Goal: Information Seeking & Learning: Learn about a topic

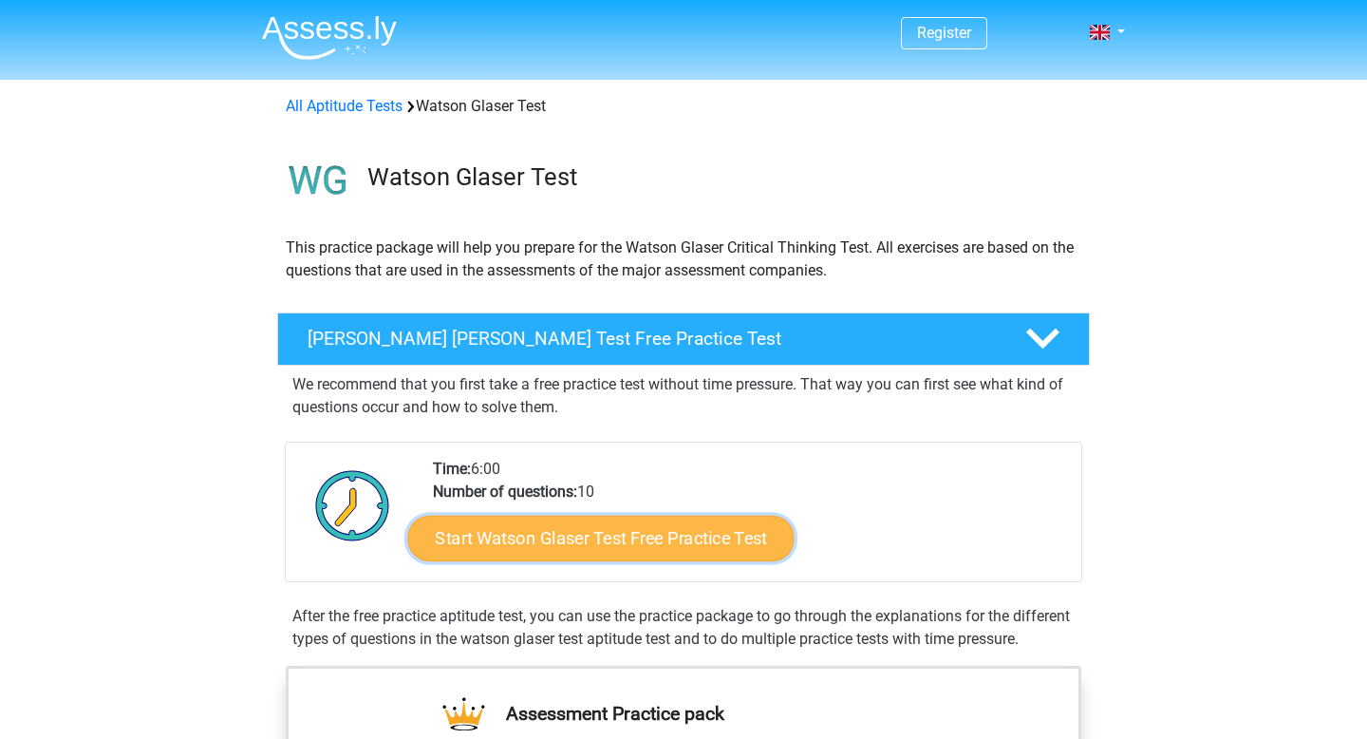
click at [612, 541] on link "Start Watson Glaser Test Free Practice Test" at bounding box center [601, 539] width 386 height 46
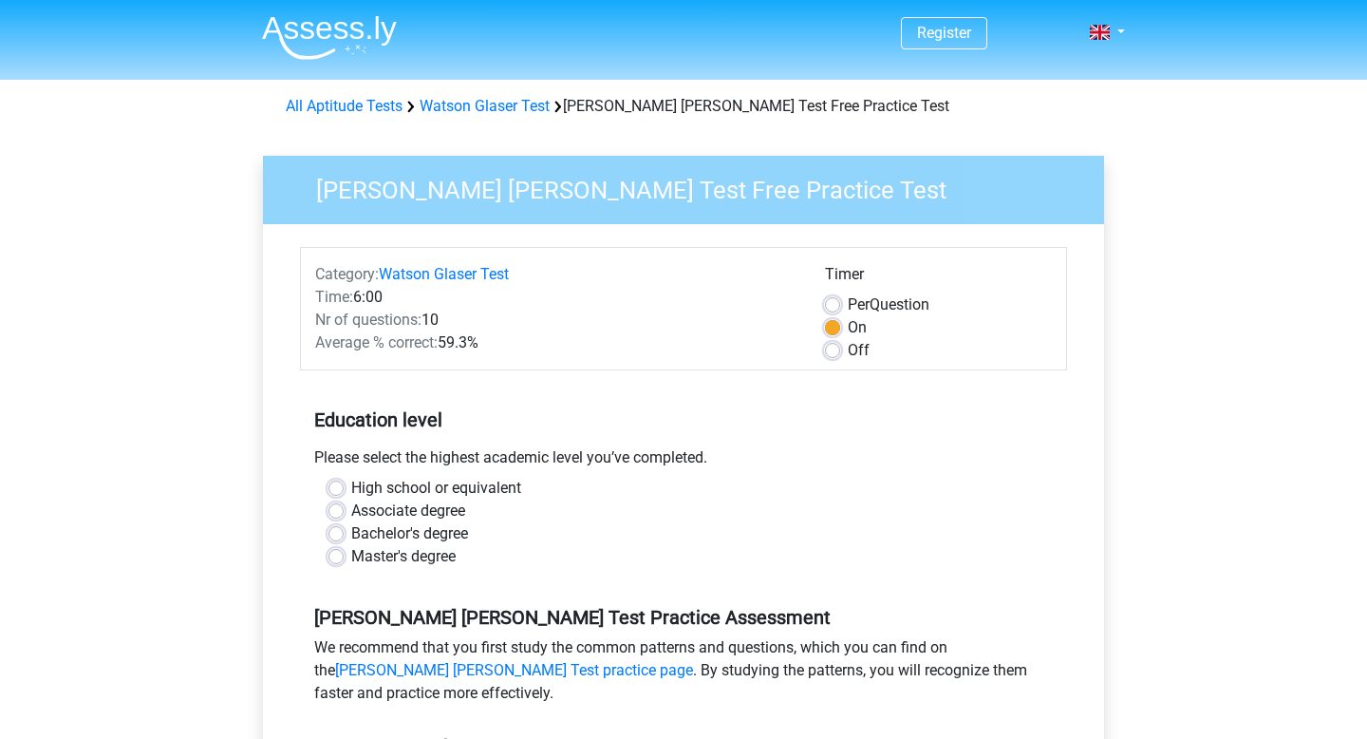
click at [351, 529] on label "Bachelor's degree" at bounding box center [409, 533] width 117 height 23
click at [337, 529] on input "Bachelor's degree" at bounding box center [336, 531] width 15 height 19
radio input "true"
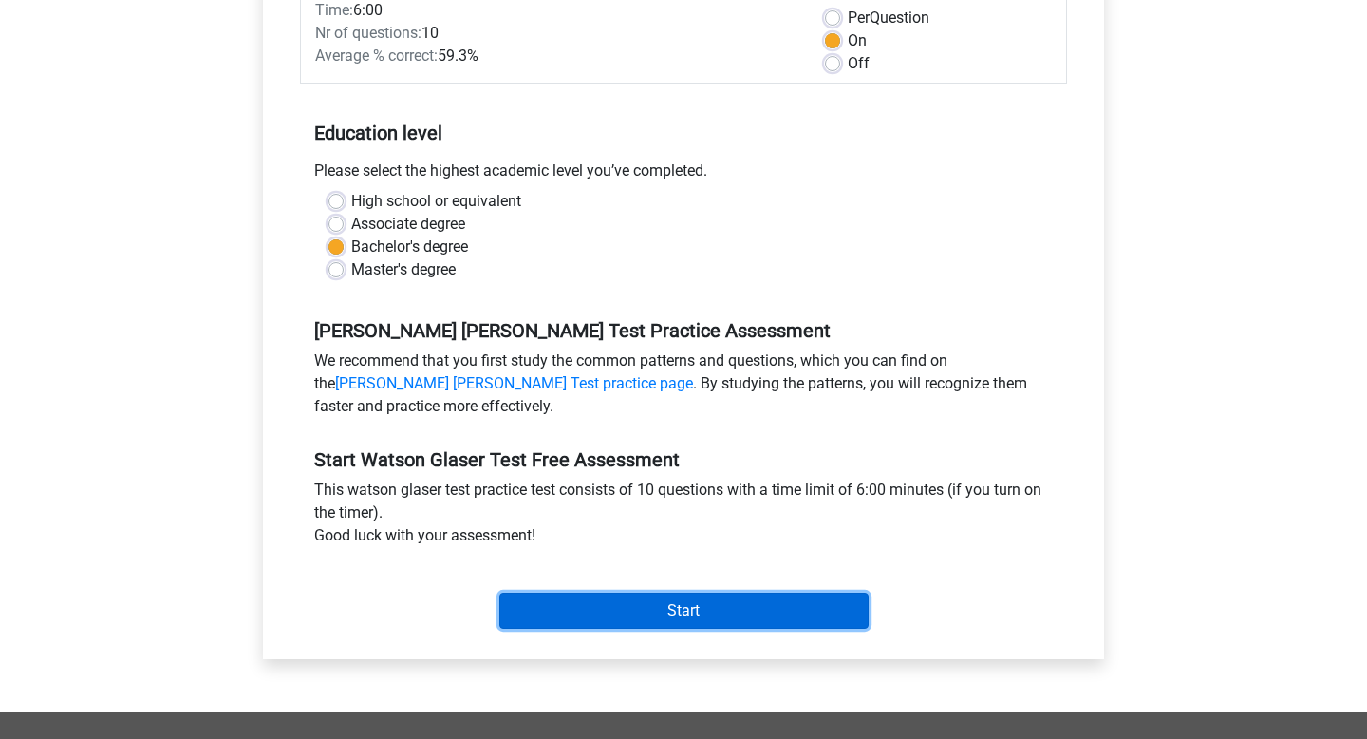
click at [606, 616] on input "Start" at bounding box center [683, 610] width 369 height 36
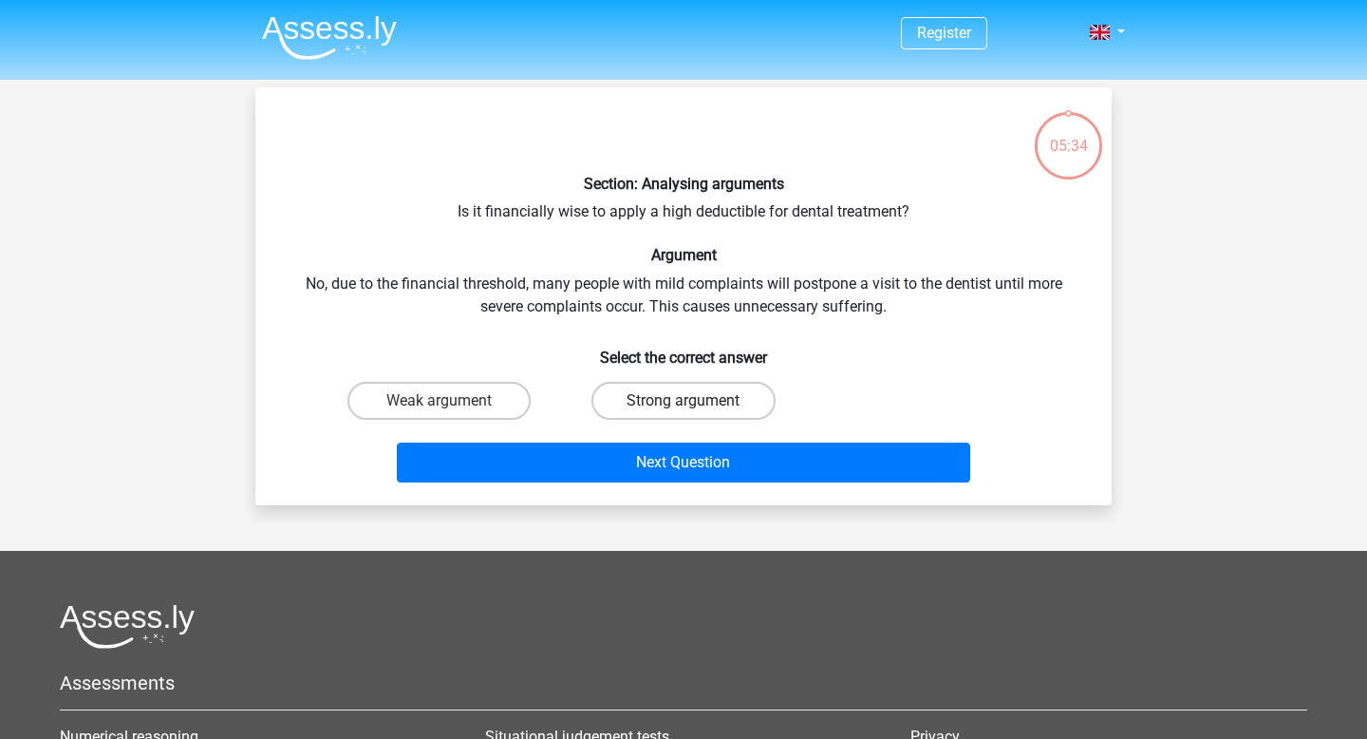
click at [666, 401] on label "Strong argument" at bounding box center [683, 401] width 183 height 38
click at [684, 401] on input "Strong argument" at bounding box center [690, 407] width 12 height 12
radio input "true"
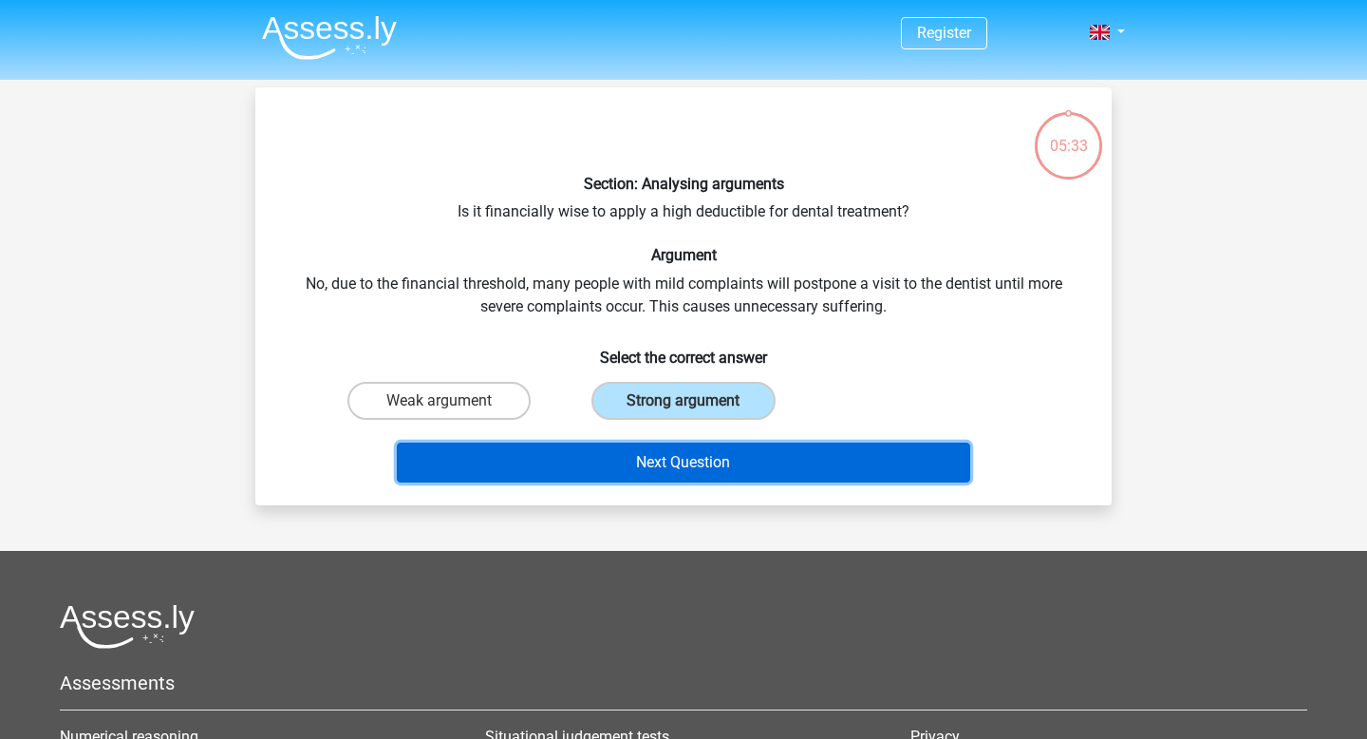
click at [686, 456] on button "Next Question" at bounding box center [684, 462] width 574 height 40
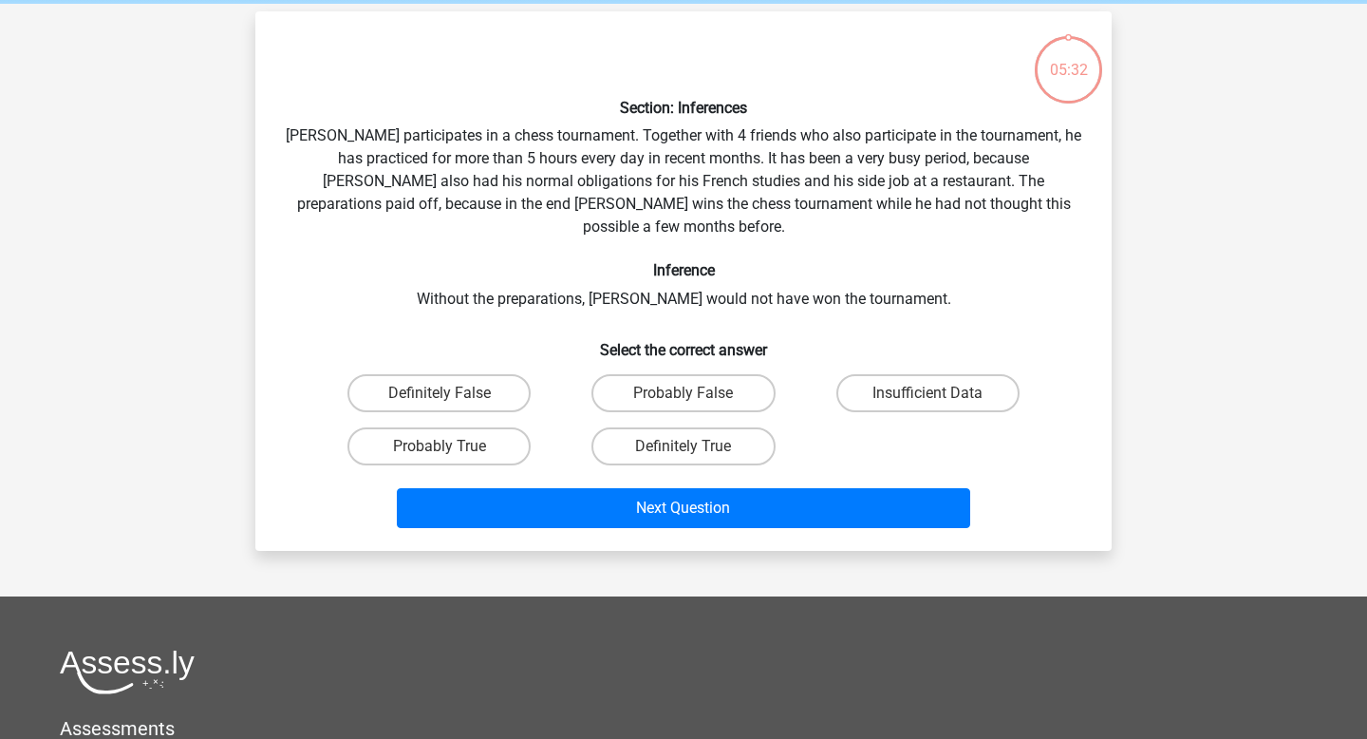
scroll to position [87, 0]
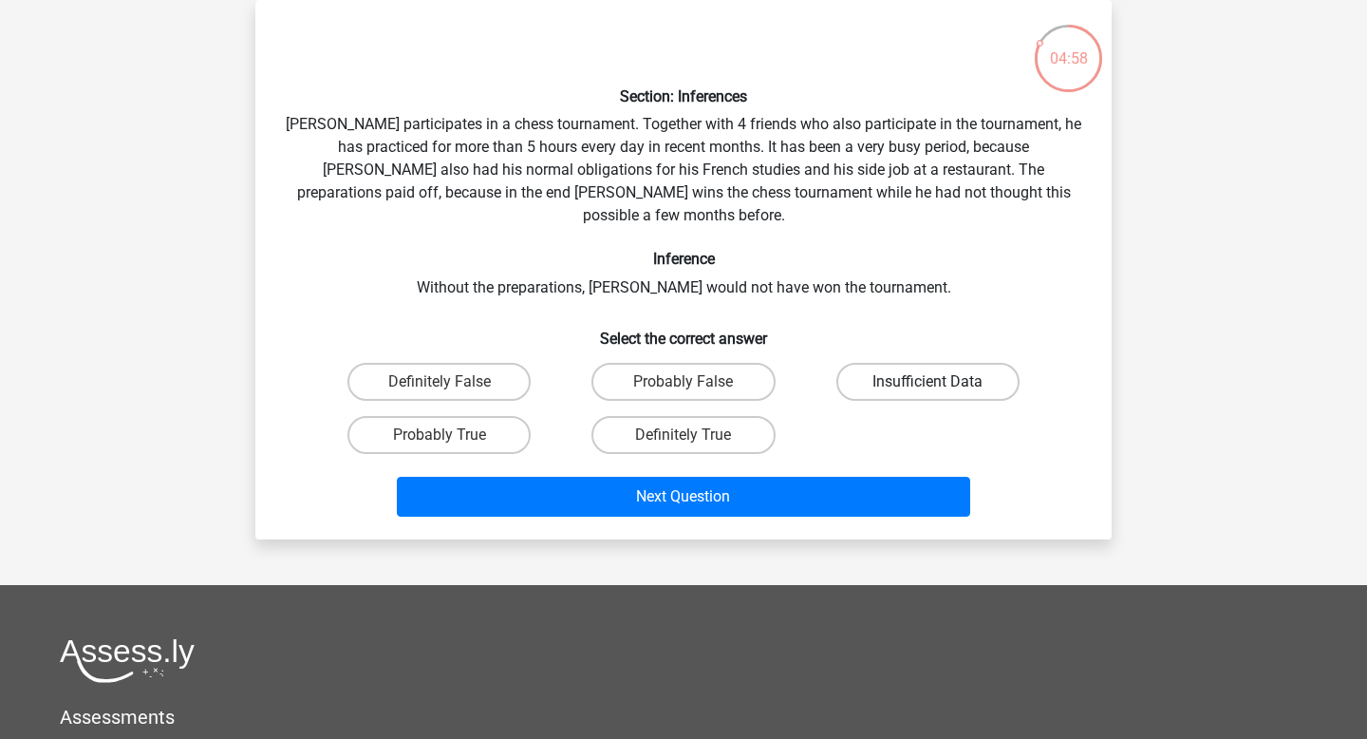
click at [882, 363] on label "Insufficient Data" at bounding box center [928, 382] width 183 height 38
click at [928, 382] on input "Insufficient Data" at bounding box center [934, 388] width 12 height 12
radio input "true"
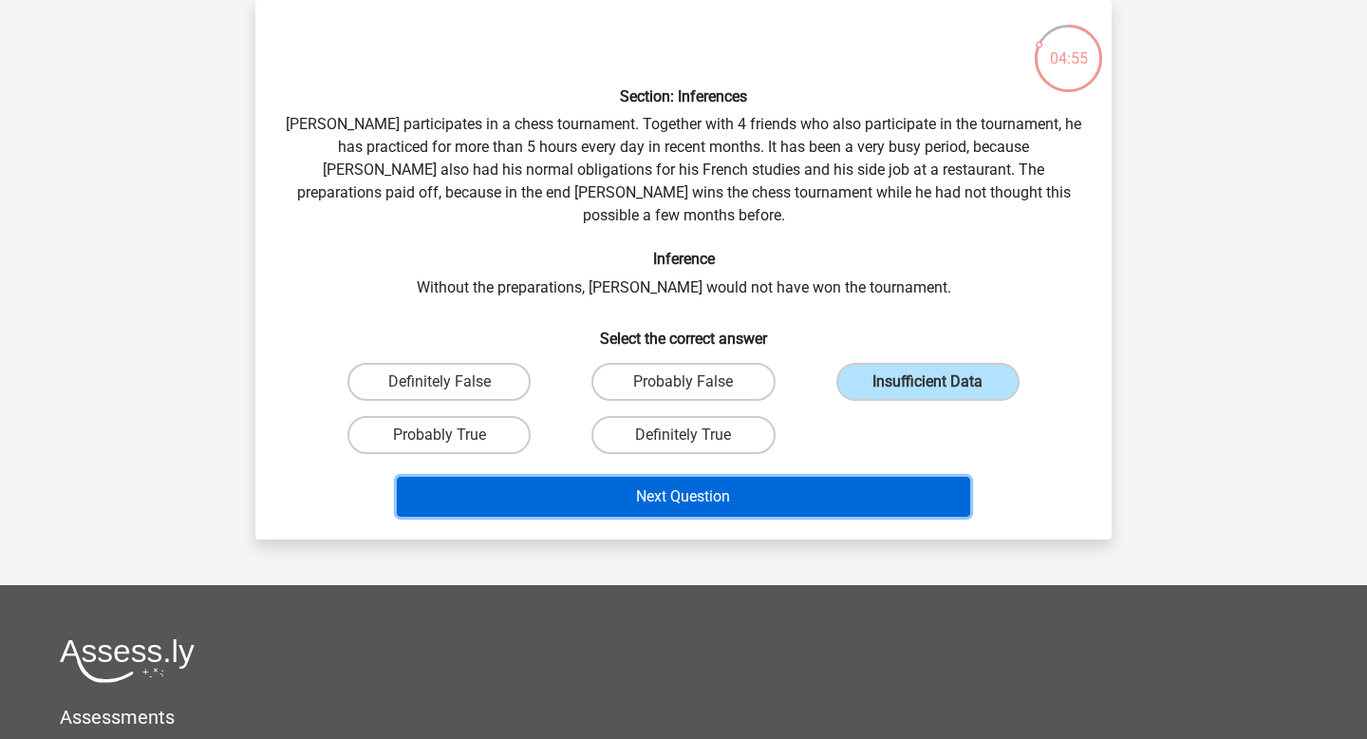
click at [693, 477] on button "Next Question" at bounding box center [684, 497] width 574 height 40
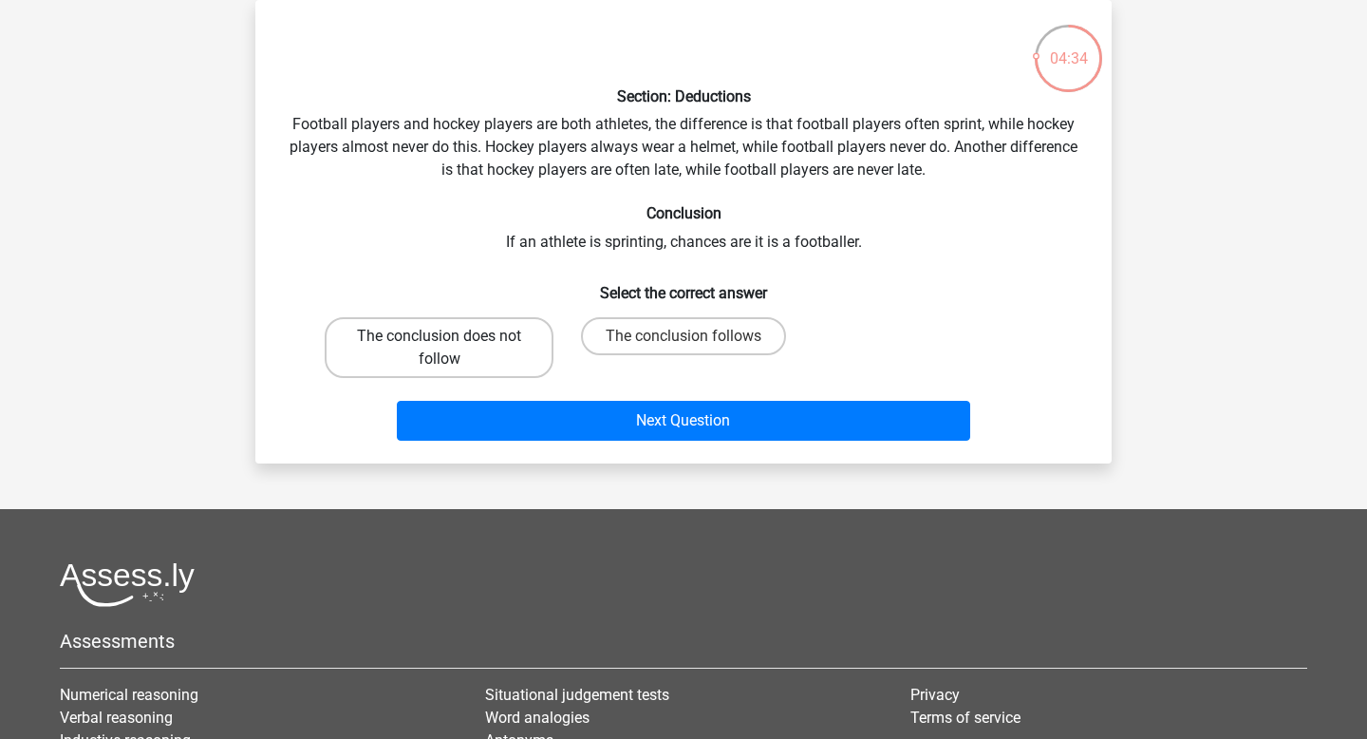
click at [496, 346] on label "The conclusion does not follow" at bounding box center [439, 347] width 229 height 61
click at [452, 346] on input "The conclusion does not follow" at bounding box center [446, 342] width 12 height 12
radio input "true"
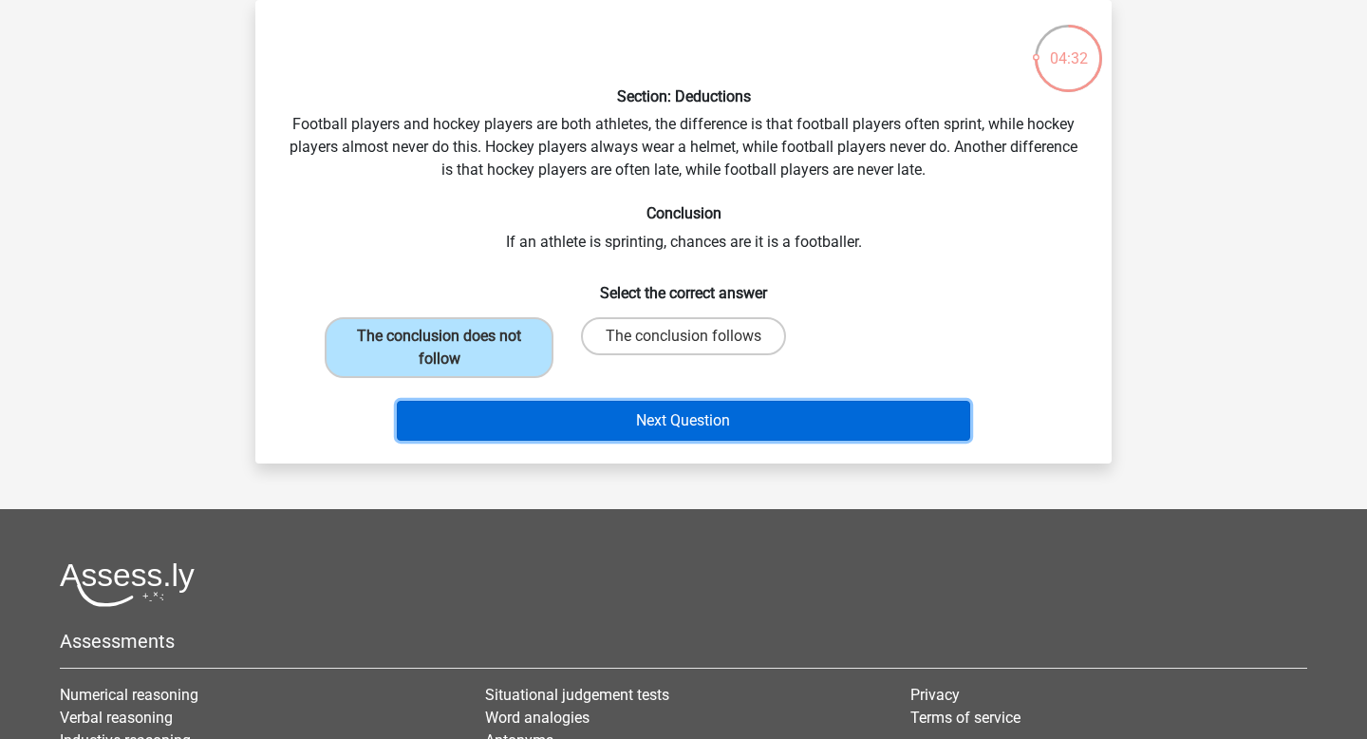
click at [683, 421] on button "Next Question" at bounding box center [684, 421] width 574 height 40
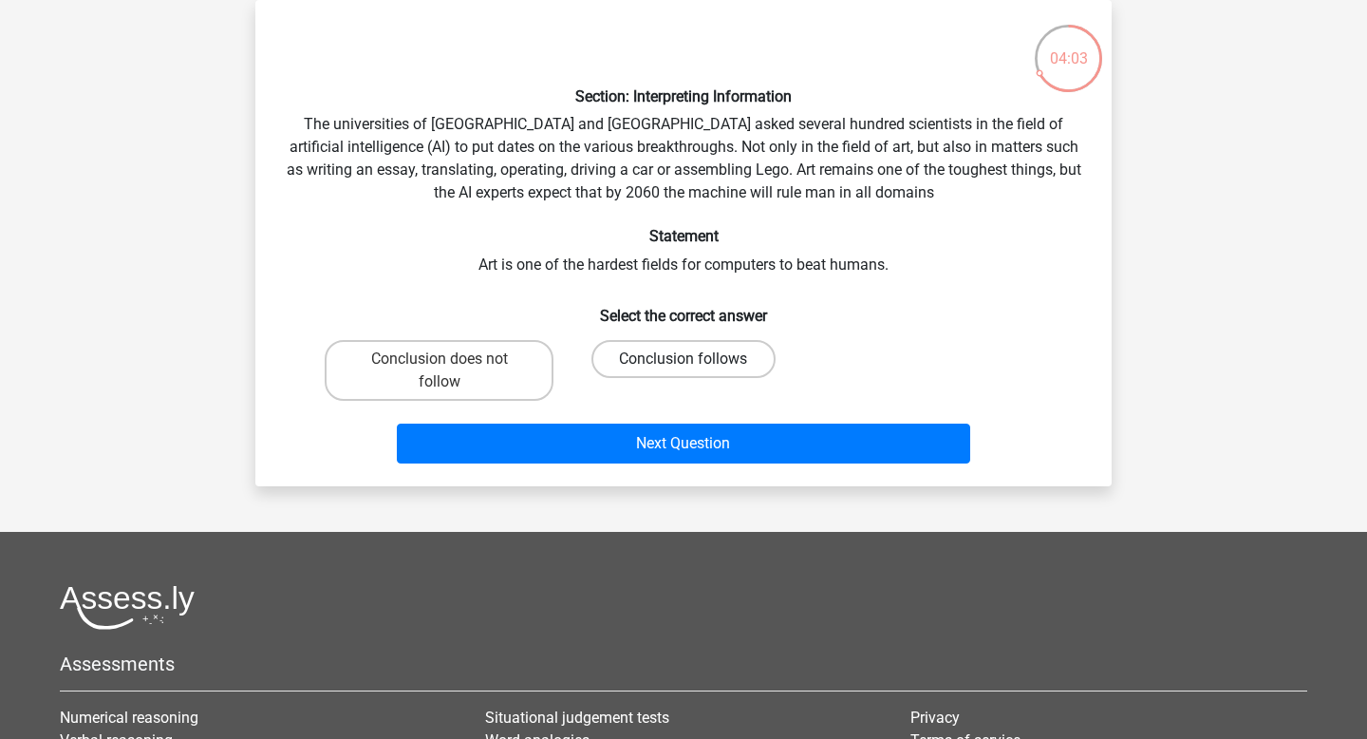
click at [702, 353] on label "Conclusion follows" at bounding box center [683, 359] width 183 height 38
click at [696, 359] on input "Conclusion follows" at bounding box center [690, 365] width 12 height 12
radio input "true"
click at [702, 353] on label "Conclusion follows" at bounding box center [683, 359] width 183 height 38
click at [696, 359] on input "Conclusion follows" at bounding box center [690, 365] width 12 height 12
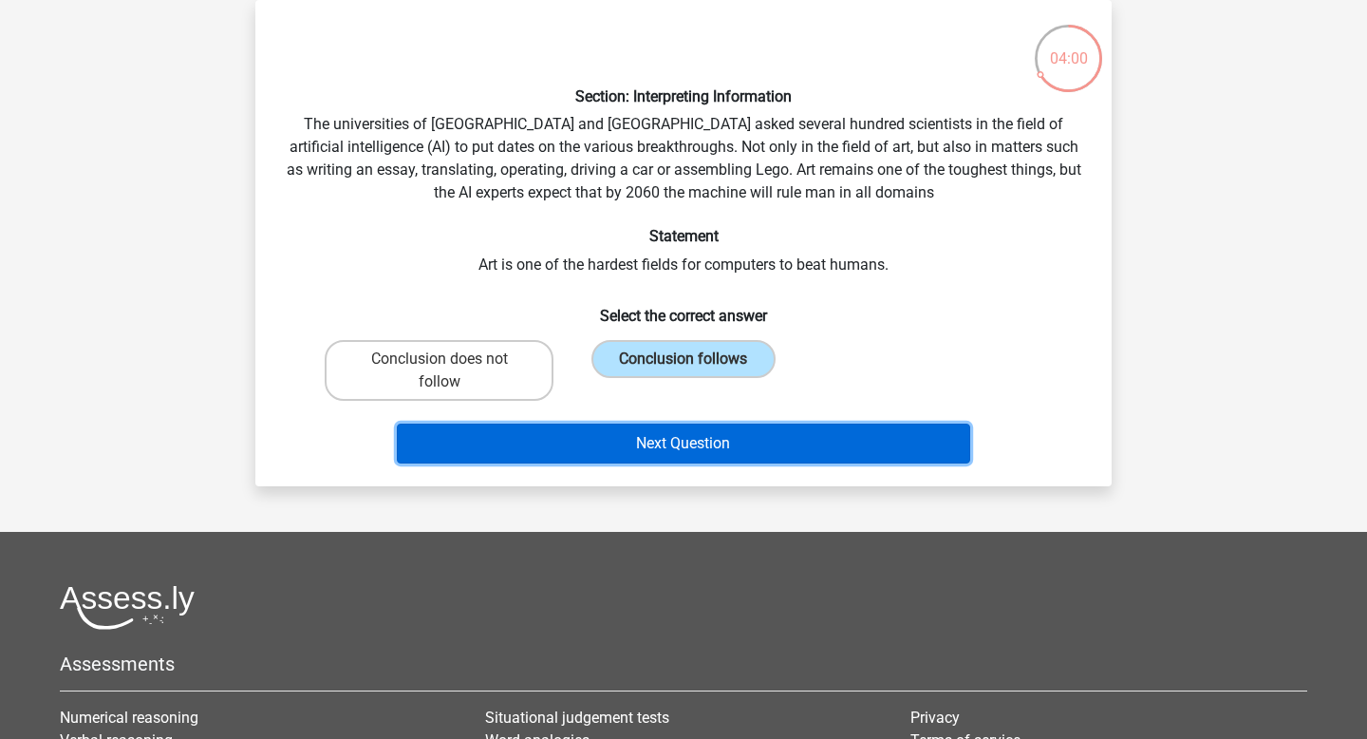
click at [712, 442] on button "Next Question" at bounding box center [684, 443] width 574 height 40
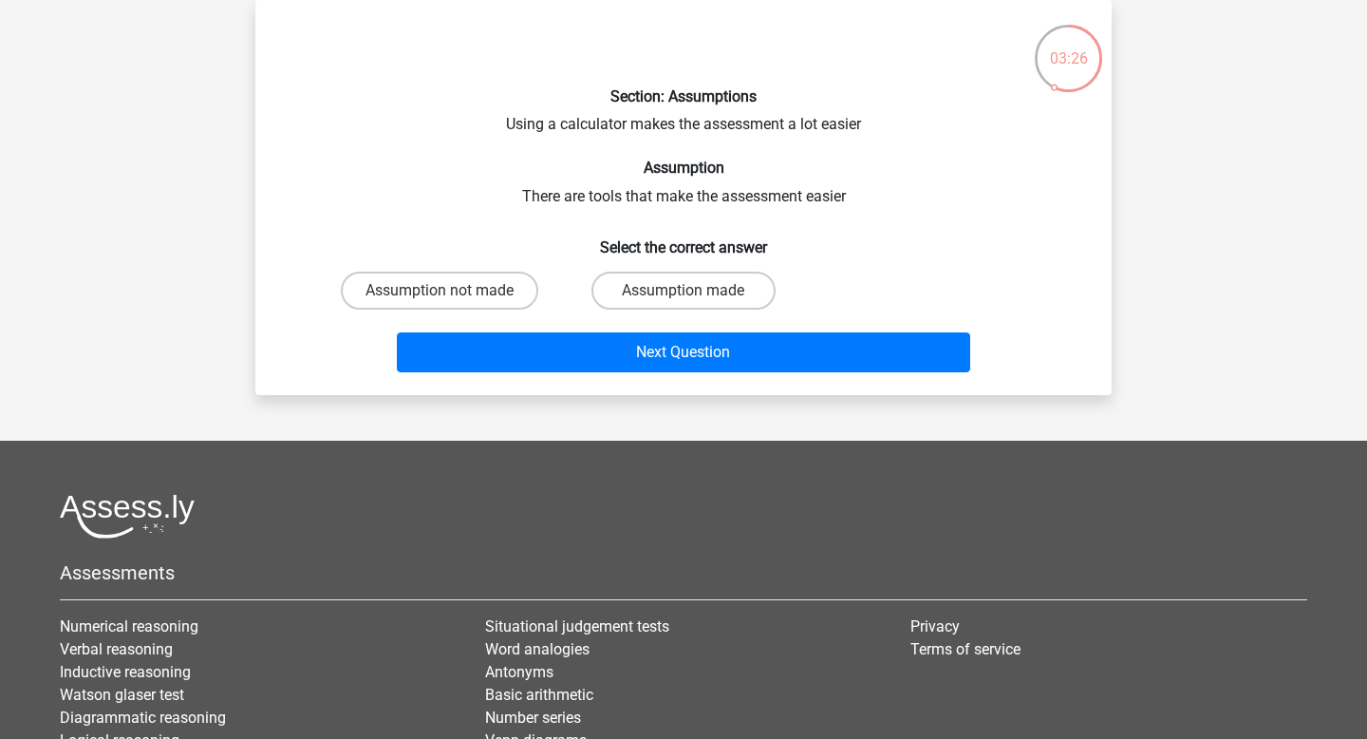
click at [691, 296] on input "Assumption made" at bounding box center [690, 297] width 12 height 12
radio input "true"
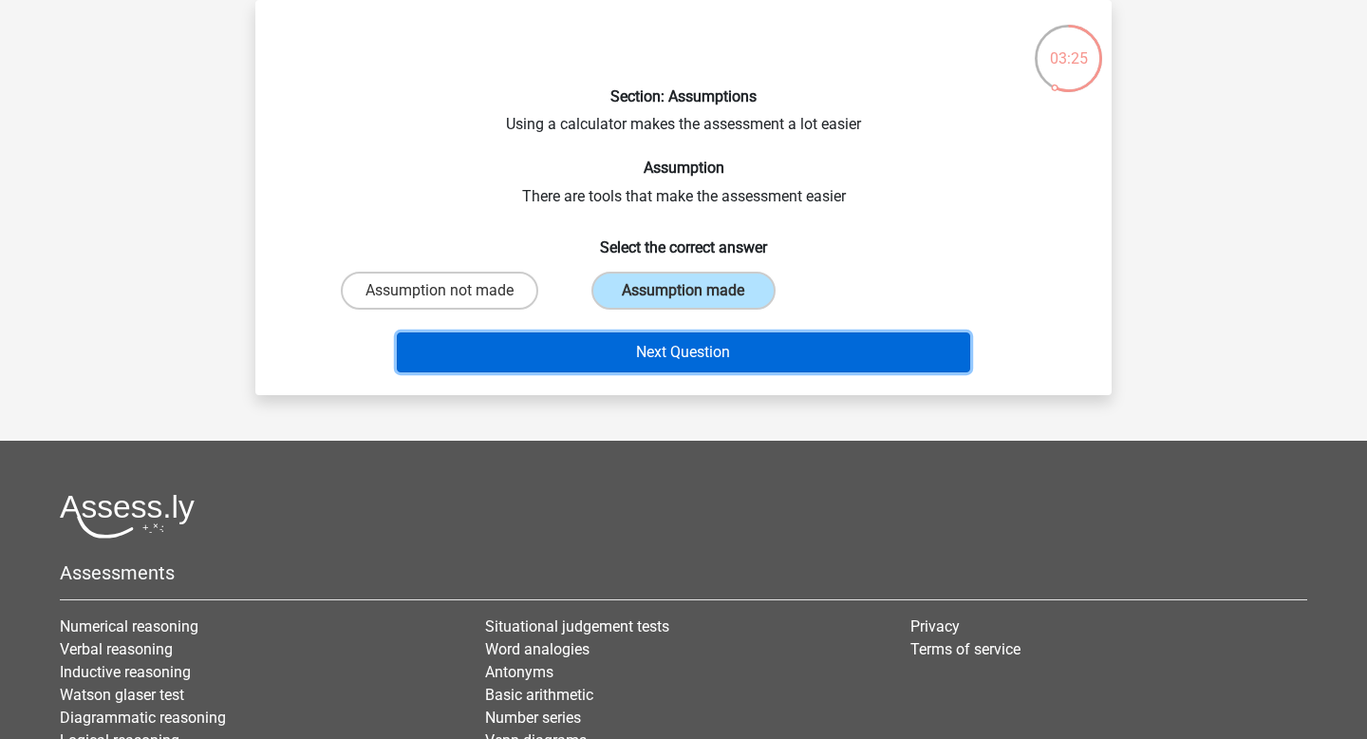
click at [666, 357] on button "Next Question" at bounding box center [684, 352] width 574 height 40
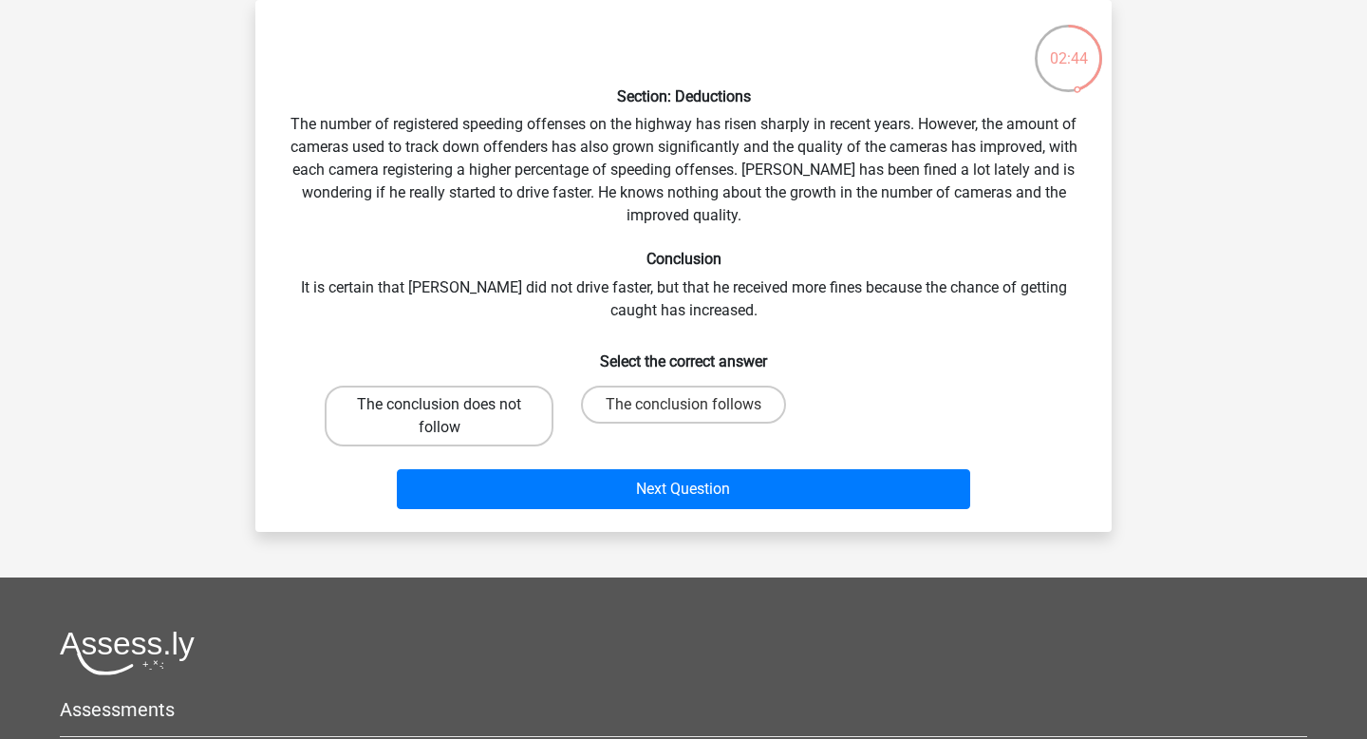
click at [486, 414] on label "The conclusion does not follow" at bounding box center [439, 416] width 229 height 61
click at [452, 414] on input "The conclusion does not follow" at bounding box center [446, 410] width 12 height 12
radio input "true"
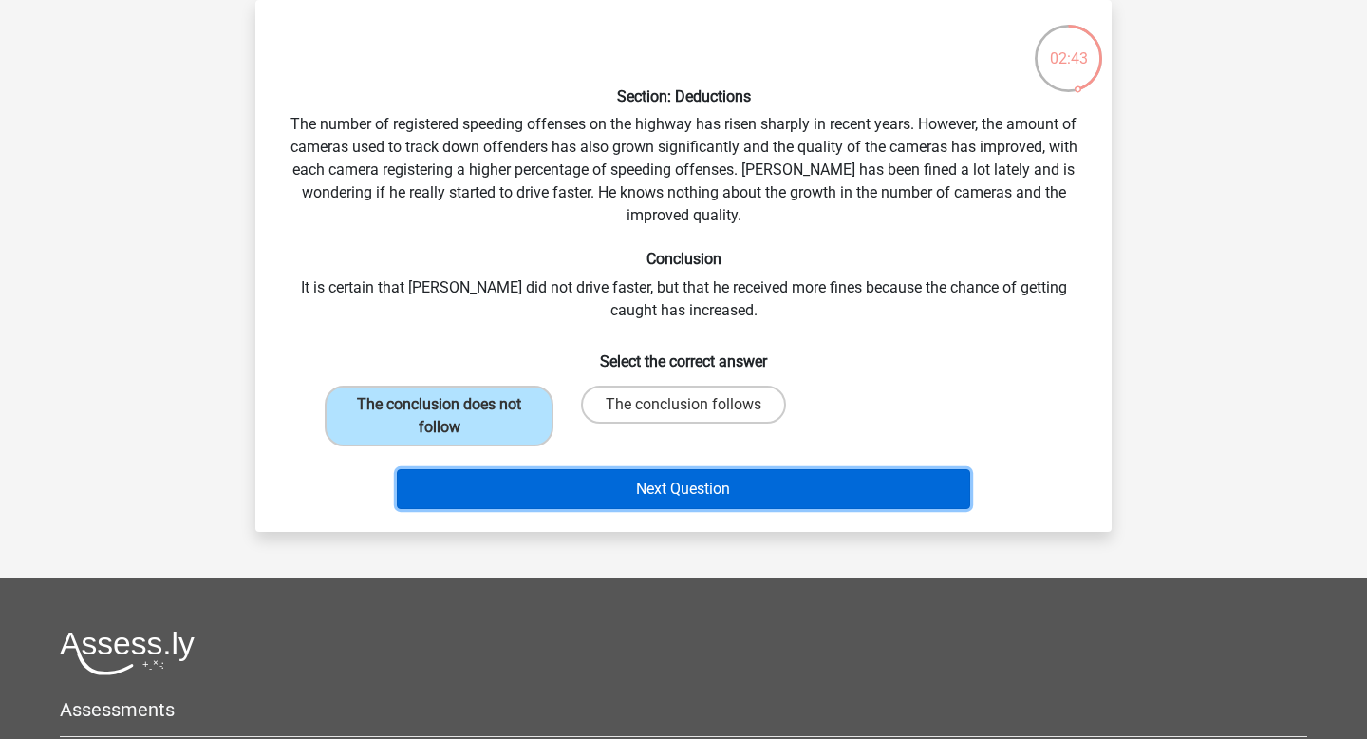
click at [608, 497] on button "Next Question" at bounding box center [684, 489] width 574 height 40
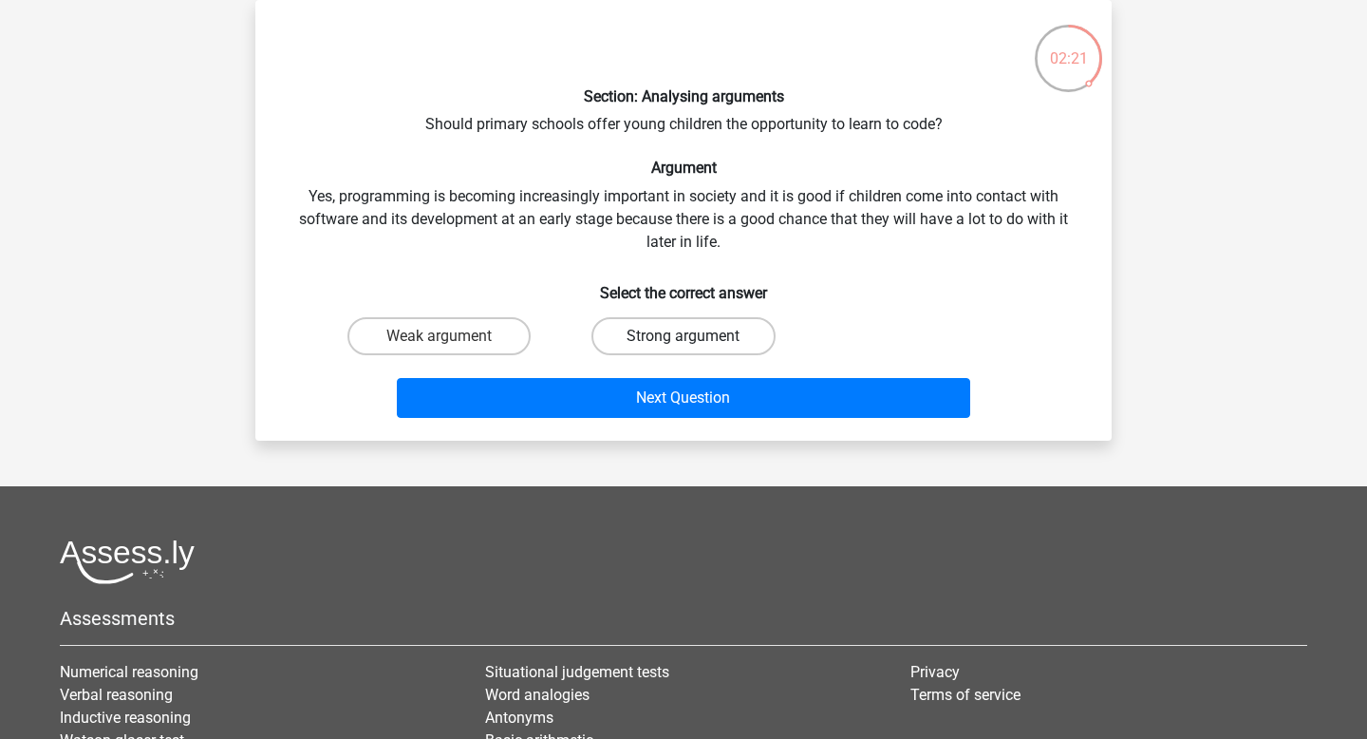
click at [669, 337] on label "Strong argument" at bounding box center [683, 336] width 183 height 38
click at [684, 337] on input "Strong argument" at bounding box center [690, 342] width 12 height 12
radio input "true"
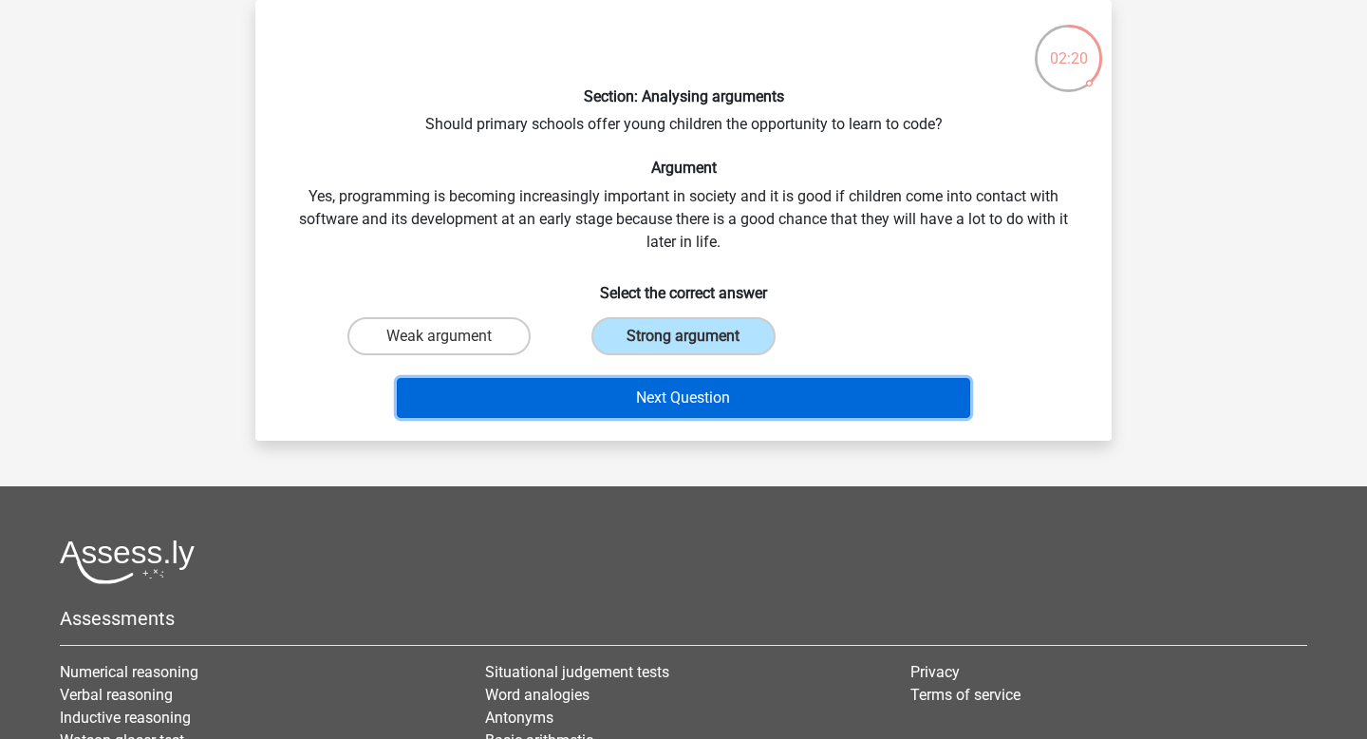
click at [693, 399] on button "Next Question" at bounding box center [684, 398] width 574 height 40
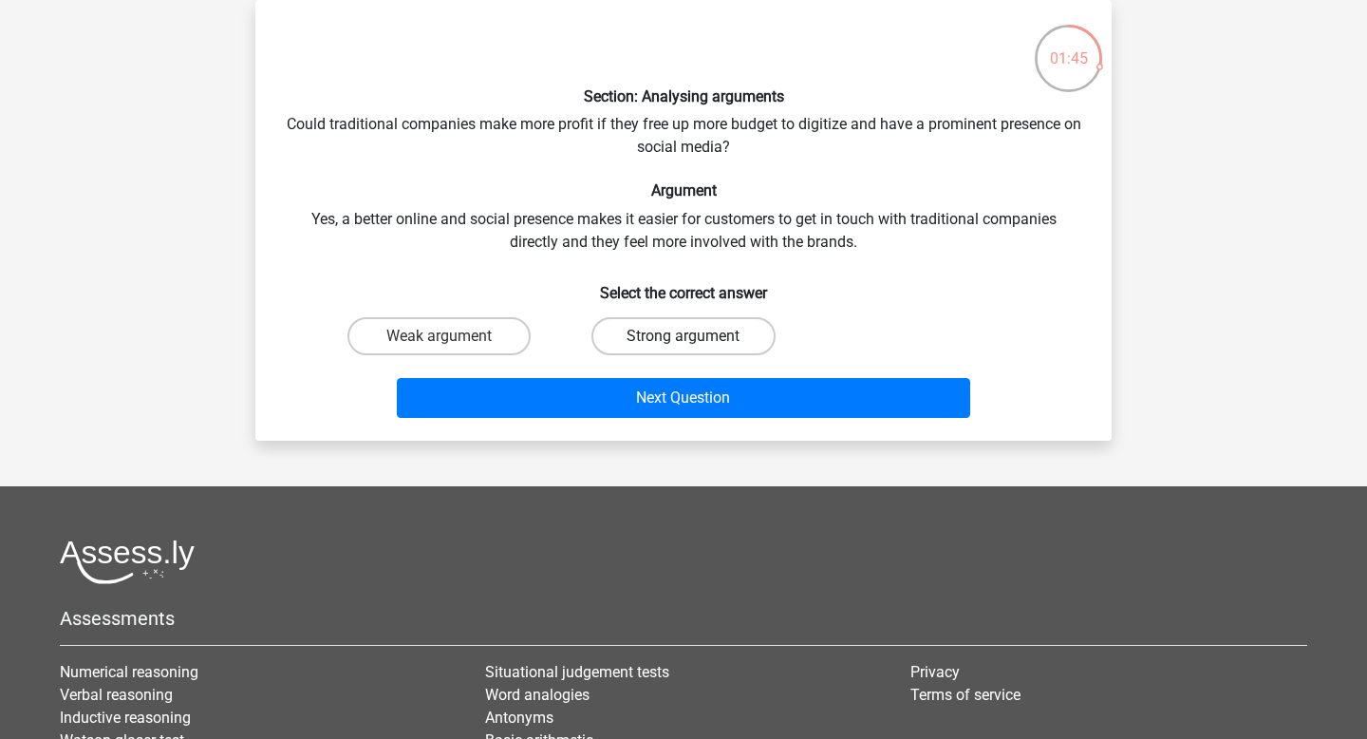
click at [677, 332] on label "Strong argument" at bounding box center [683, 336] width 183 height 38
click at [684, 336] on input "Strong argument" at bounding box center [690, 342] width 12 height 12
radio input "true"
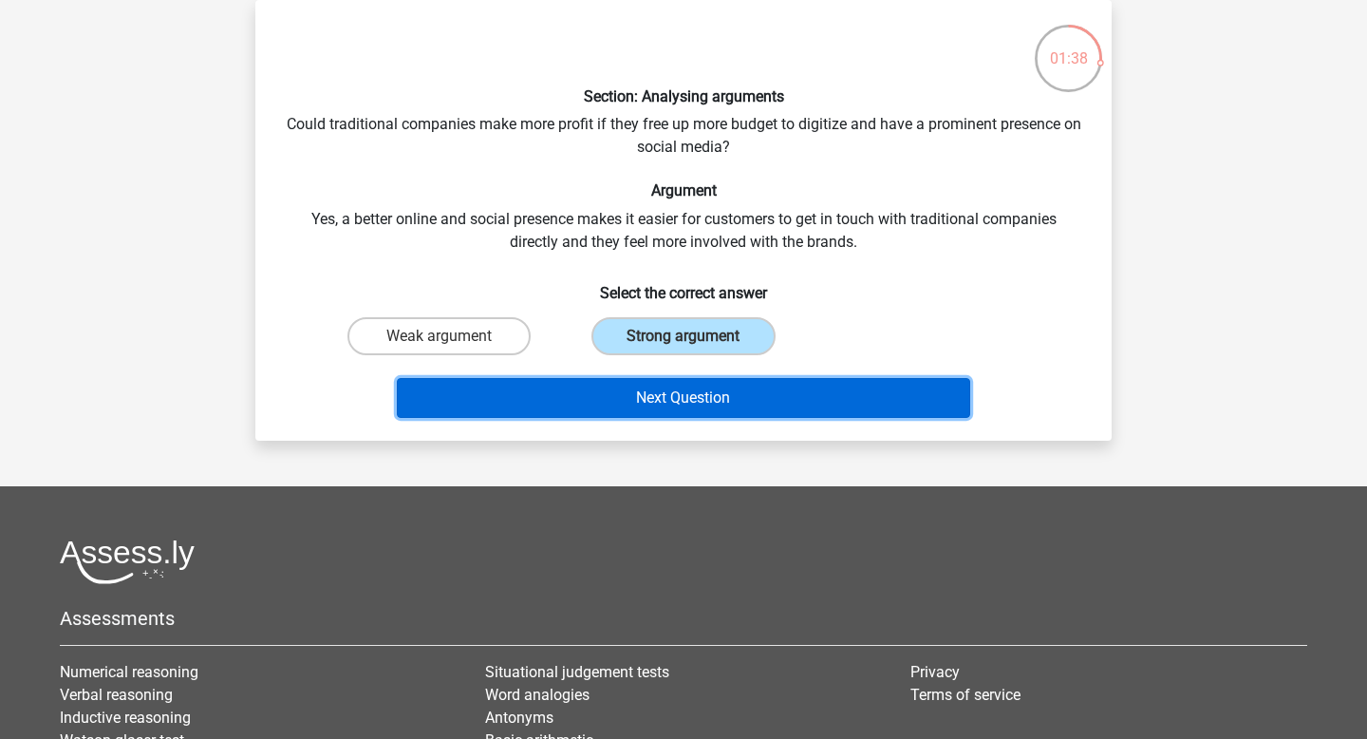
click at [675, 400] on button "Next Question" at bounding box center [684, 398] width 574 height 40
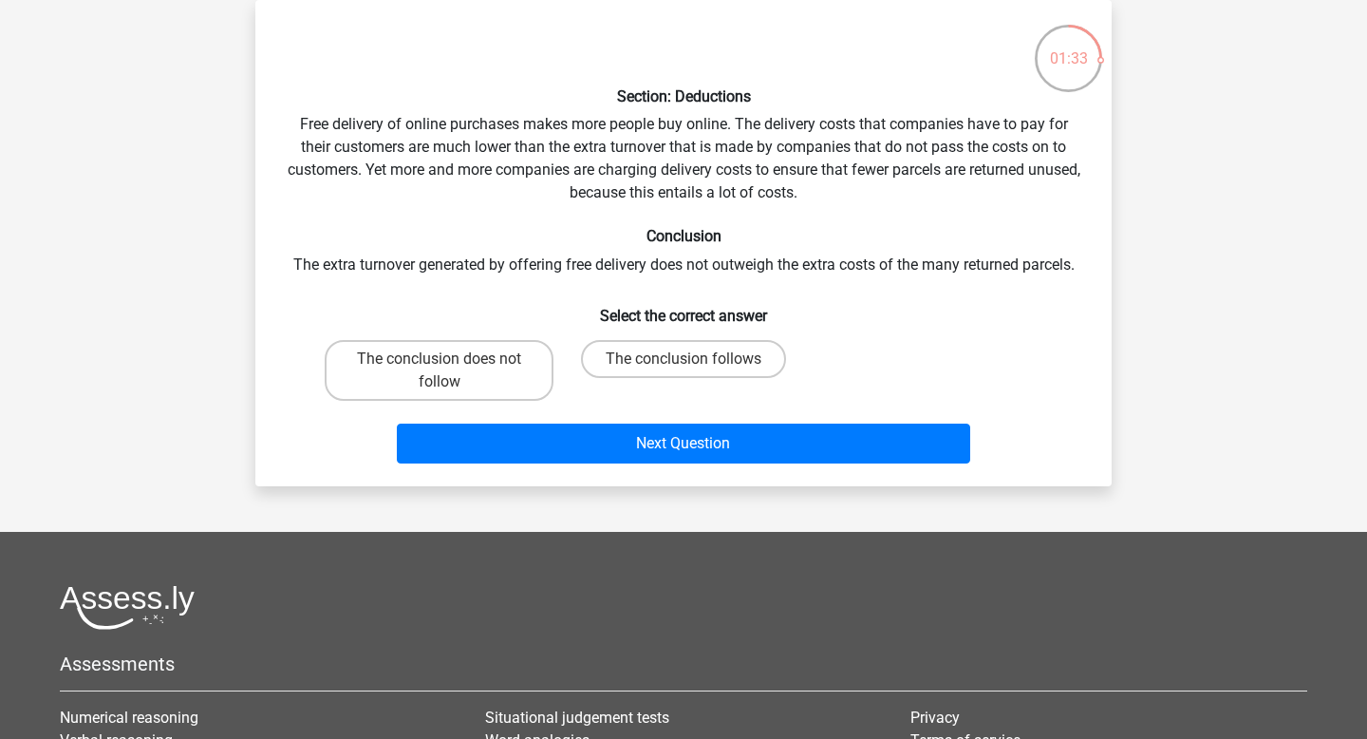
scroll to position [0, 0]
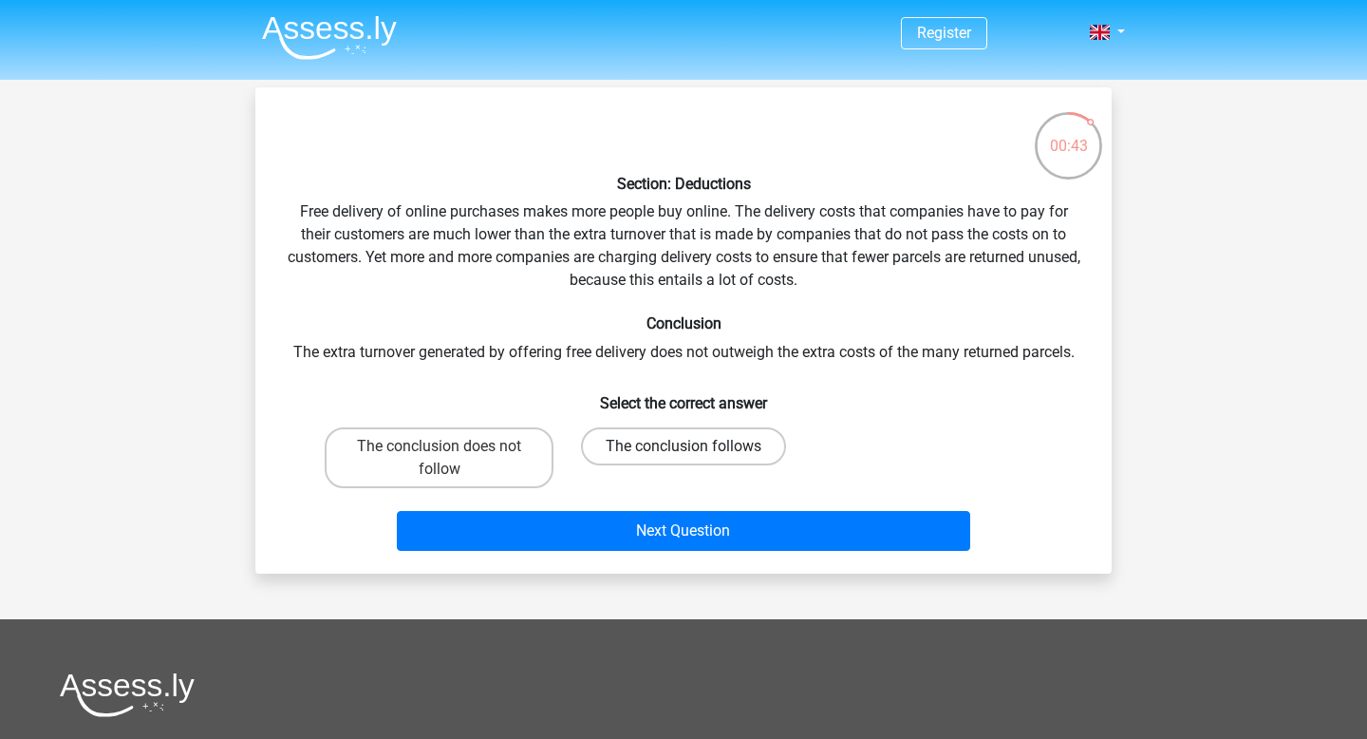
click at [683, 452] on label "The conclusion follows" at bounding box center [683, 446] width 205 height 38
click at [684, 452] on input "The conclusion follows" at bounding box center [690, 452] width 12 height 12
radio input "true"
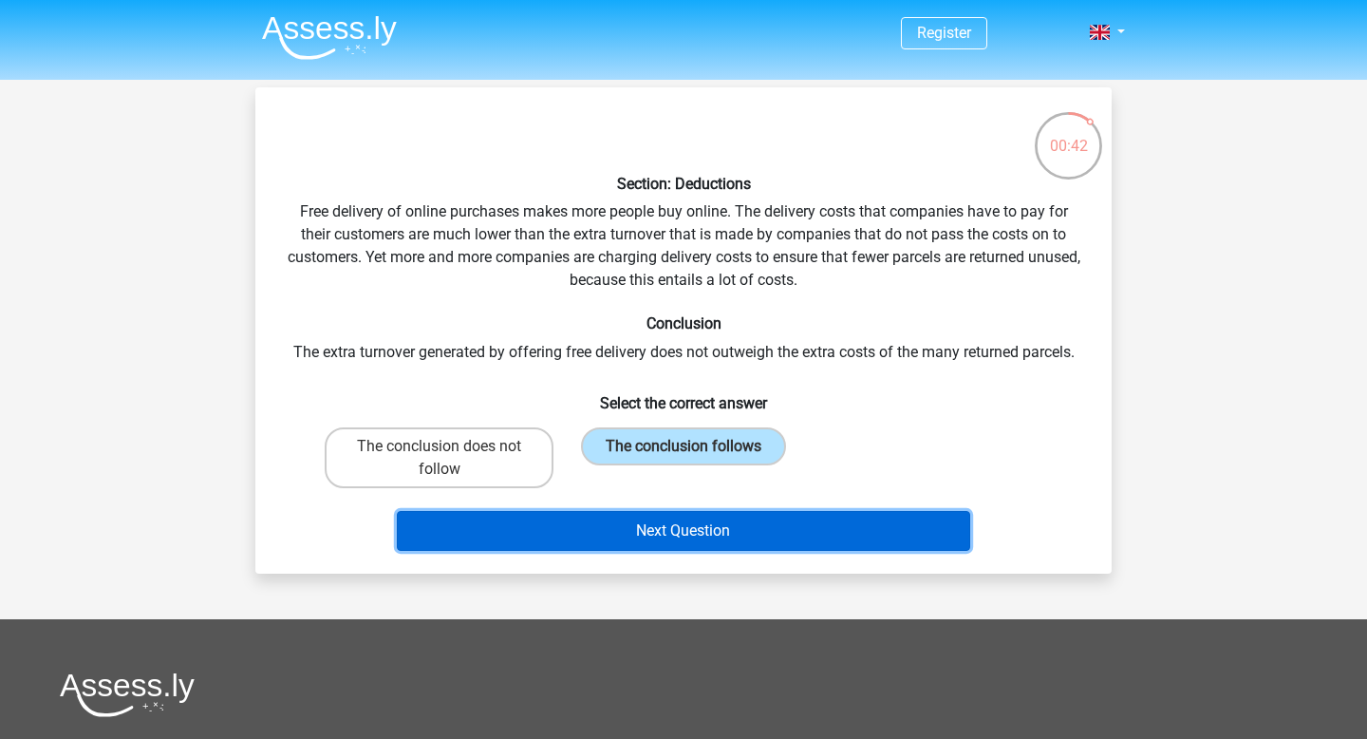
click at [720, 532] on button "Next Question" at bounding box center [684, 531] width 574 height 40
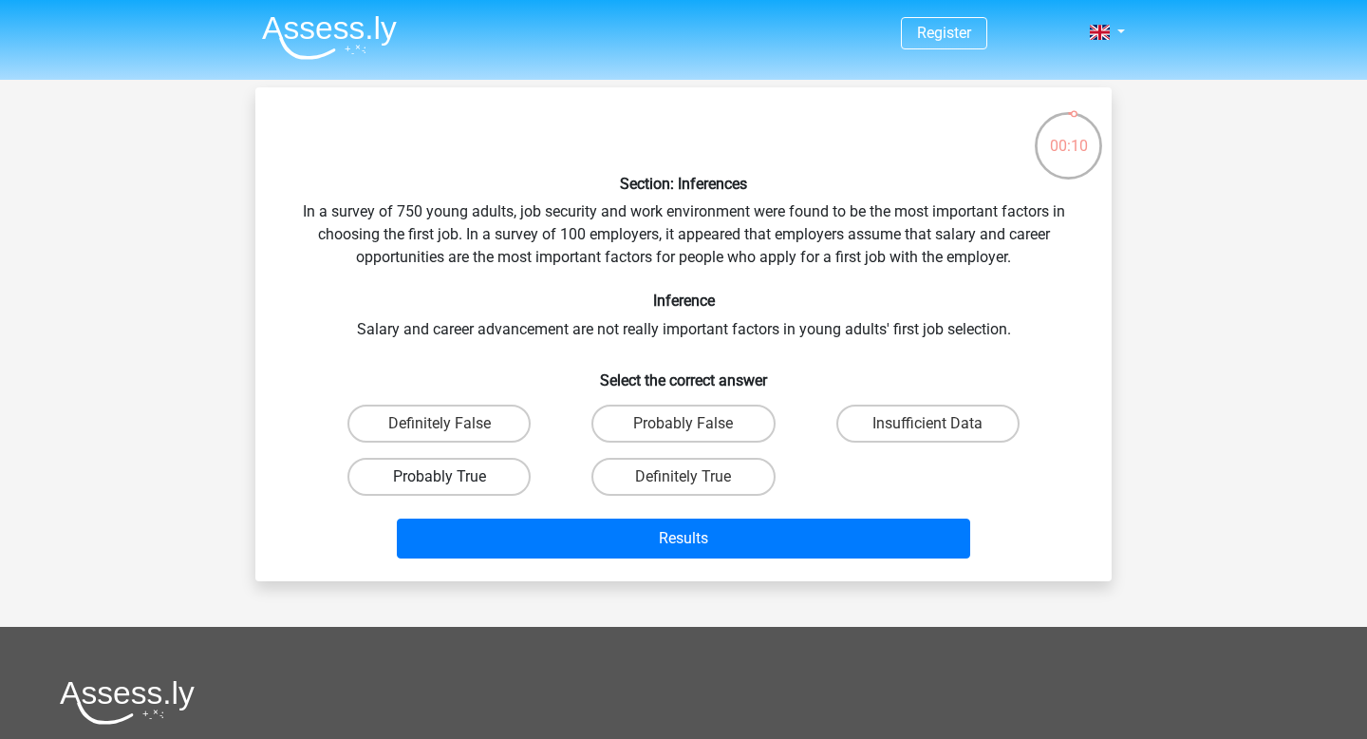
click at [468, 480] on label "Probably True" at bounding box center [439, 477] width 183 height 38
click at [452, 480] on input "Probably True" at bounding box center [446, 483] width 12 height 12
radio input "true"
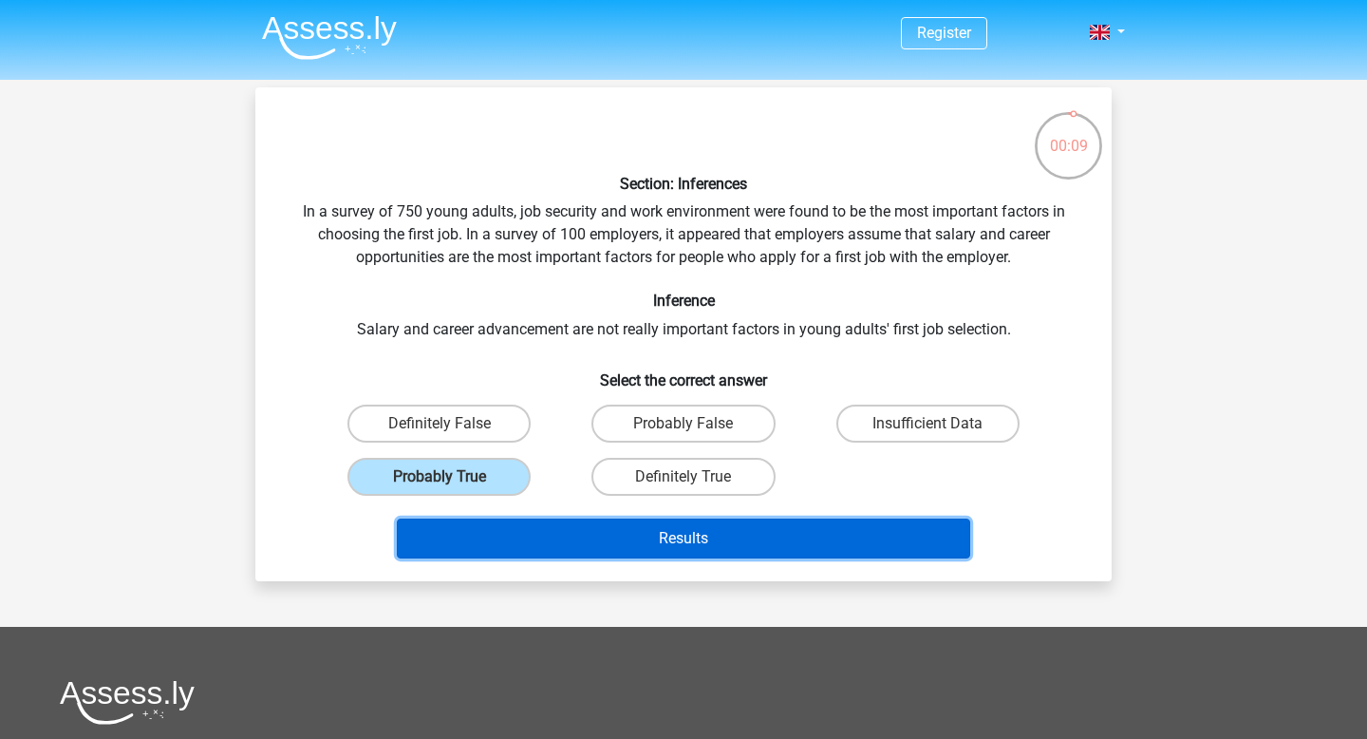
click at [586, 529] on button "Results" at bounding box center [684, 538] width 574 height 40
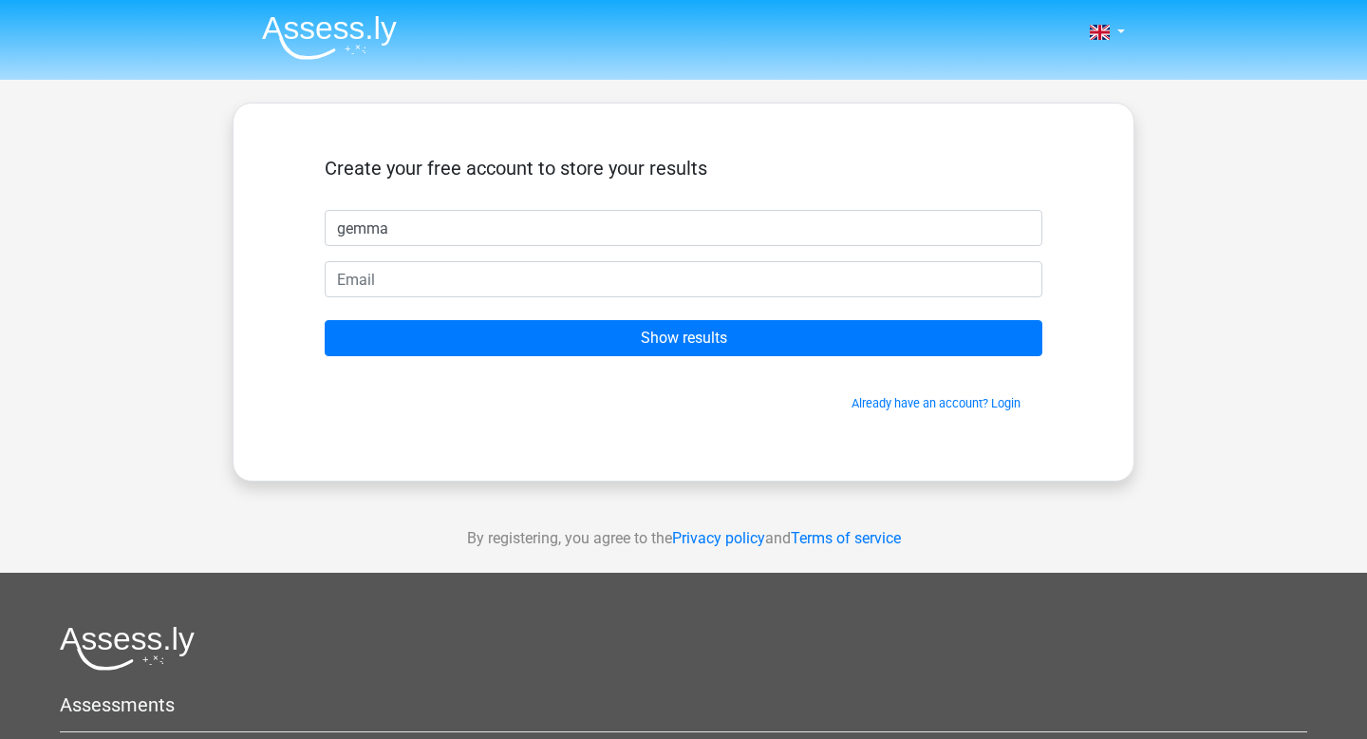
type input "gemma"
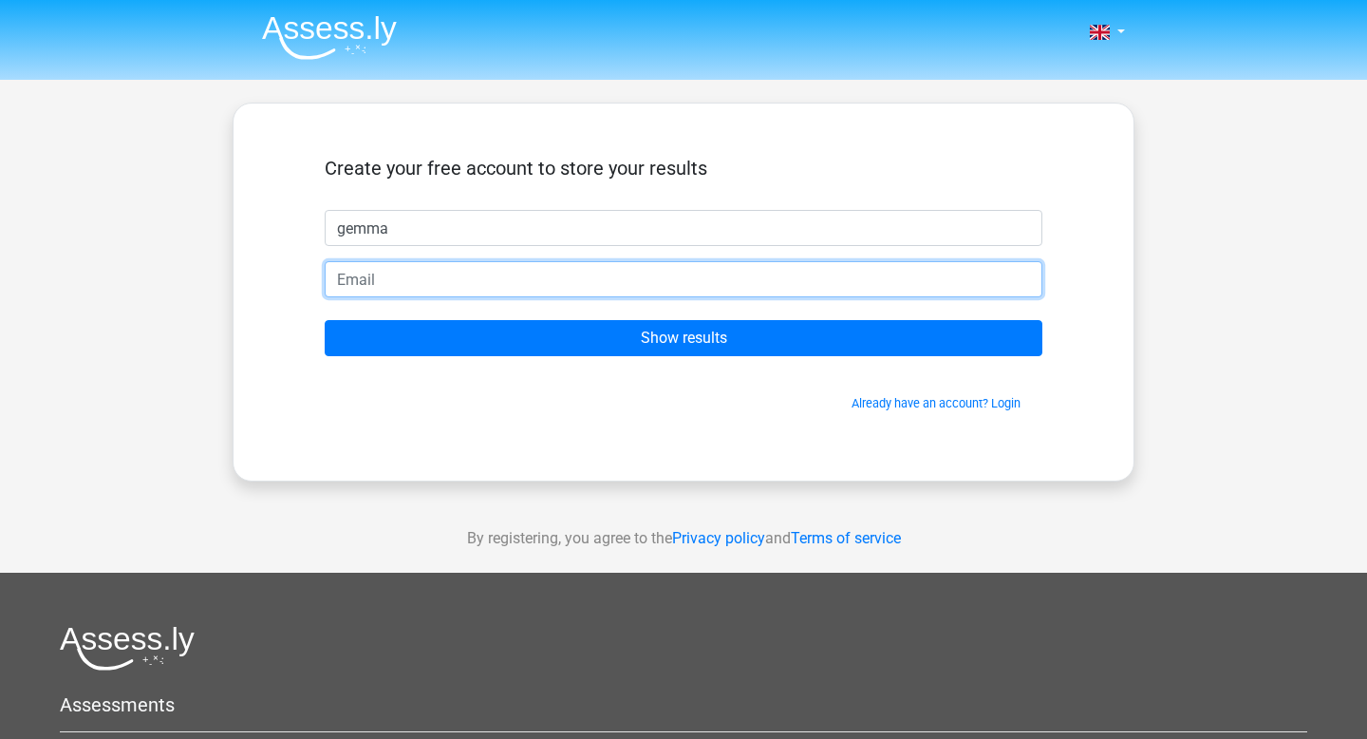
click at [459, 275] on input "email" at bounding box center [684, 279] width 718 height 36
click at [387, 279] on input "gemmawalton03@gmail.com" at bounding box center [684, 279] width 718 height 36
click at [457, 280] on input "gemmaswalton03@gmail.com" at bounding box center [684, 279] width 718 height 36
click at [495, 282] on input "gemmaswalton@gmail.com" at bounding box center [684, 279] width 718 height 36
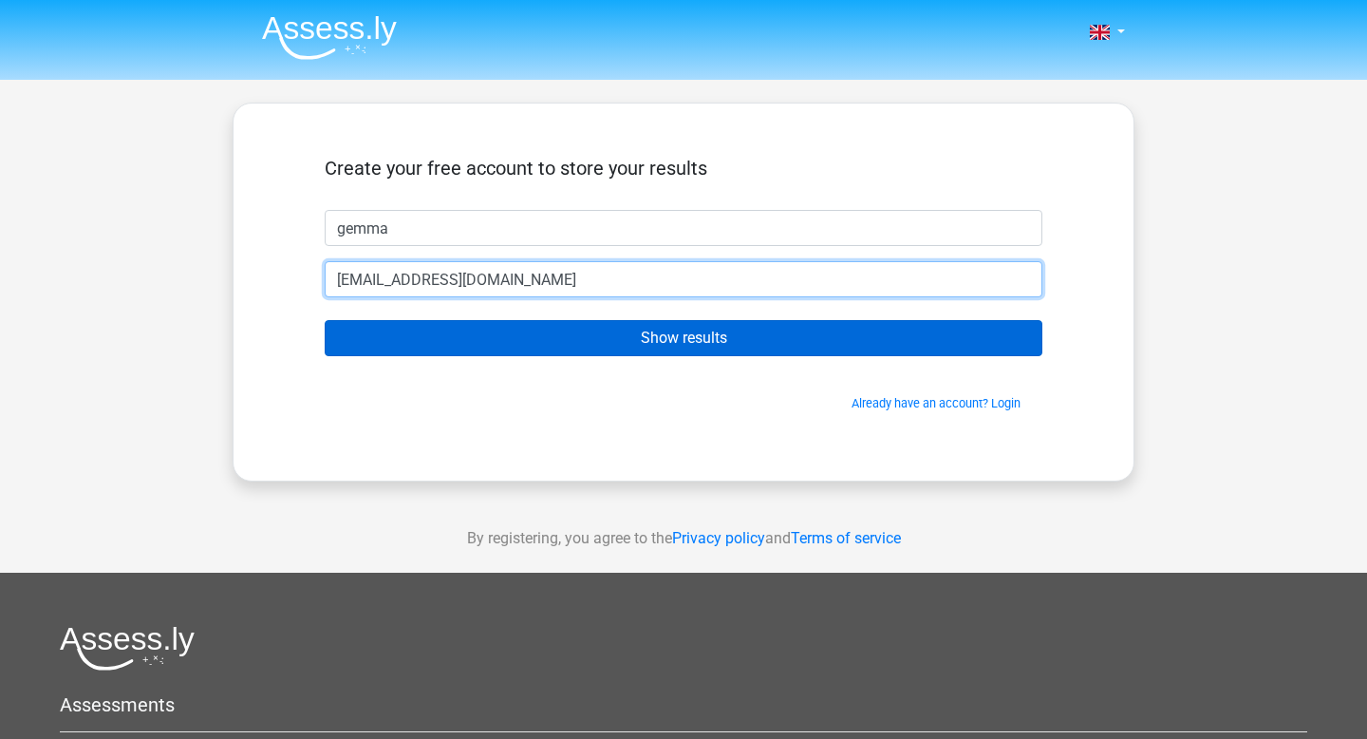
type input "gemmaswalton@outlook.com"
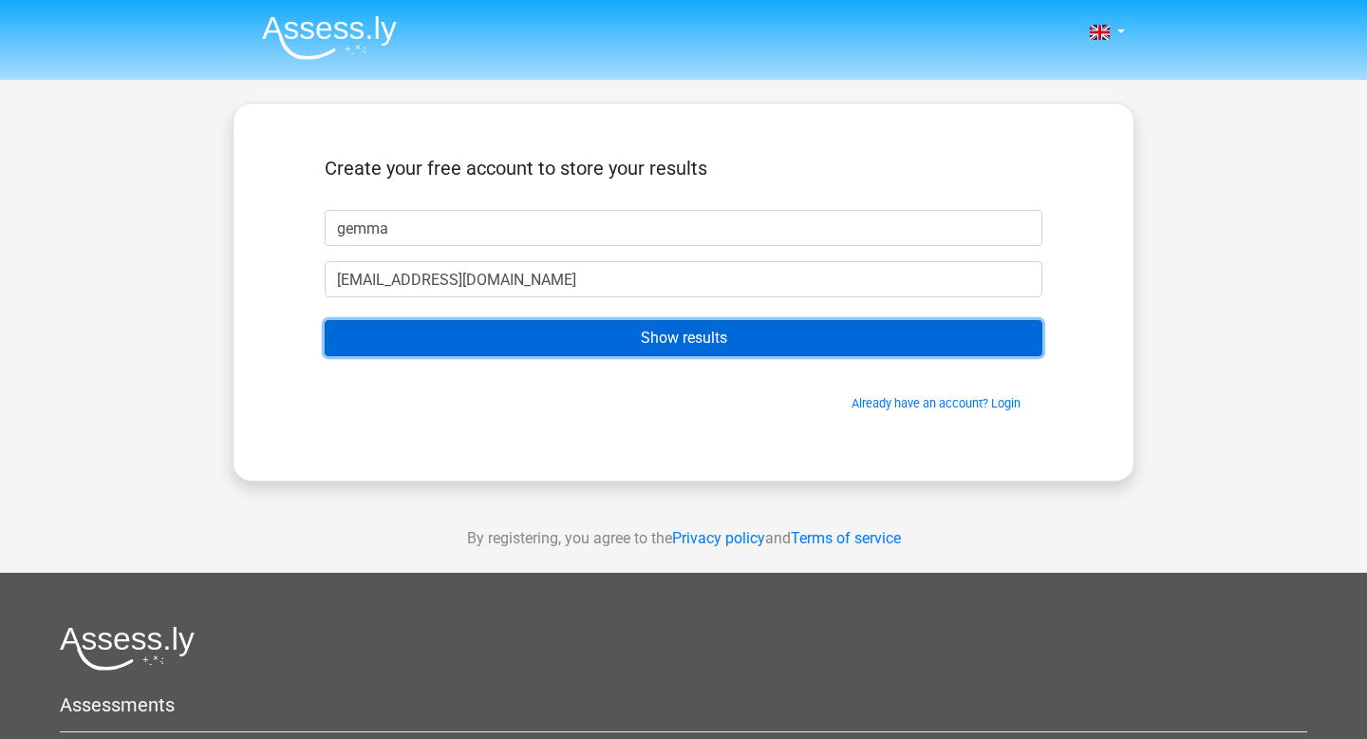
click at [547, 329] on input "Show results" at bounding box center [684, 338] width 718 height 36
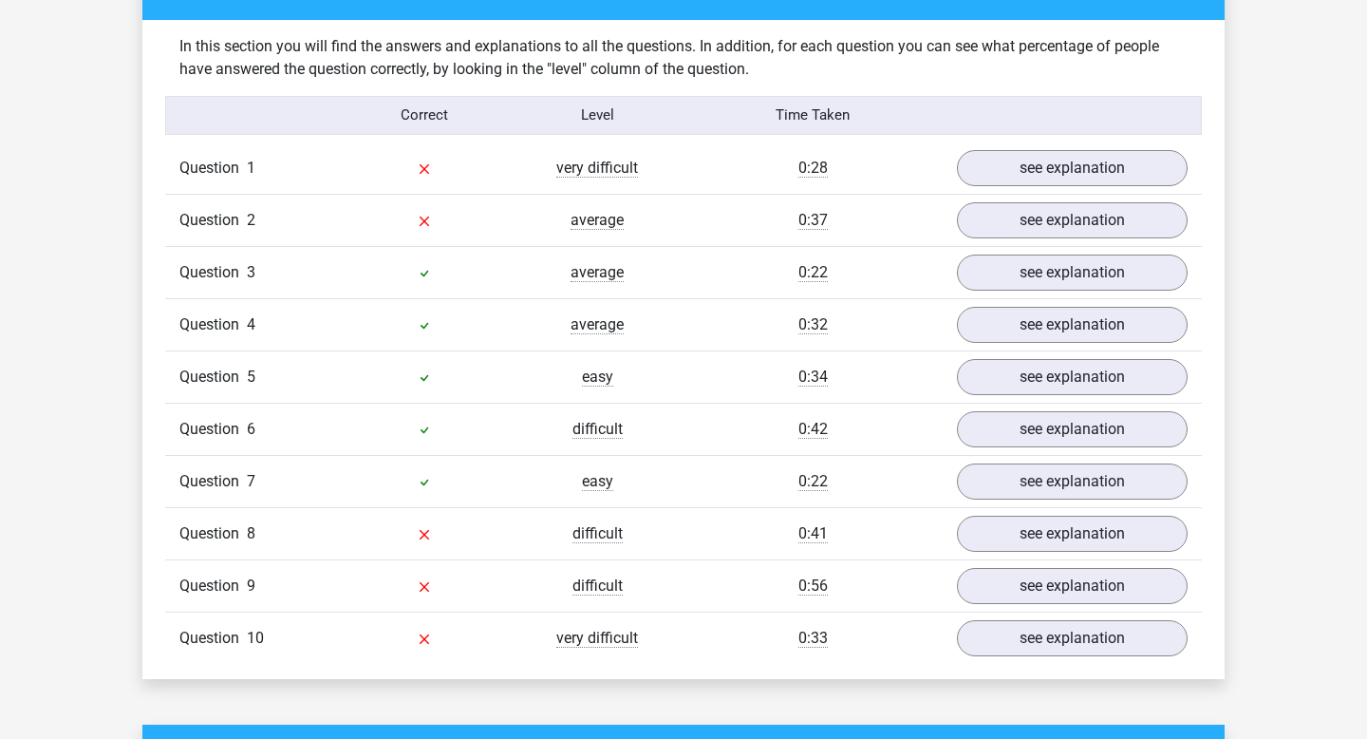
scroll to position [1457, 0]
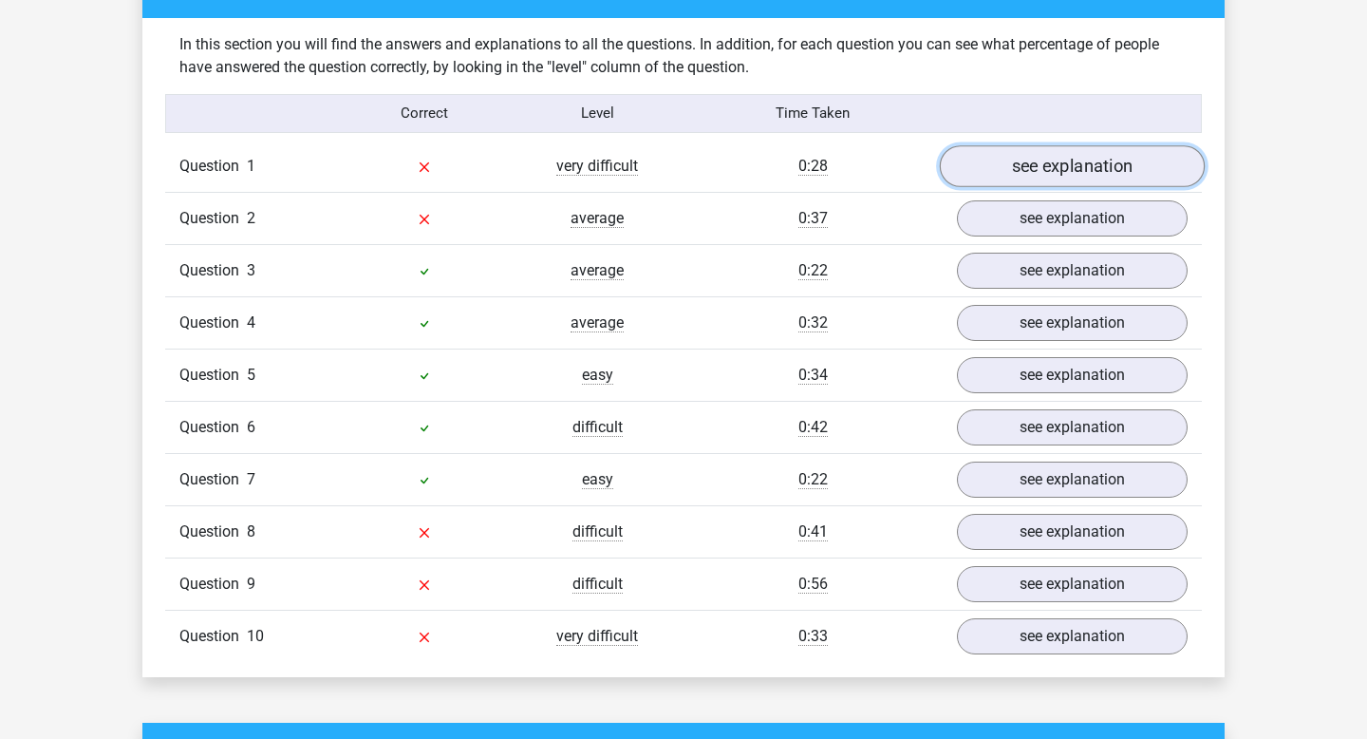
click at [1008, 161] on link "see explanation" at bounding box center [1072, 166] width 265 height 42
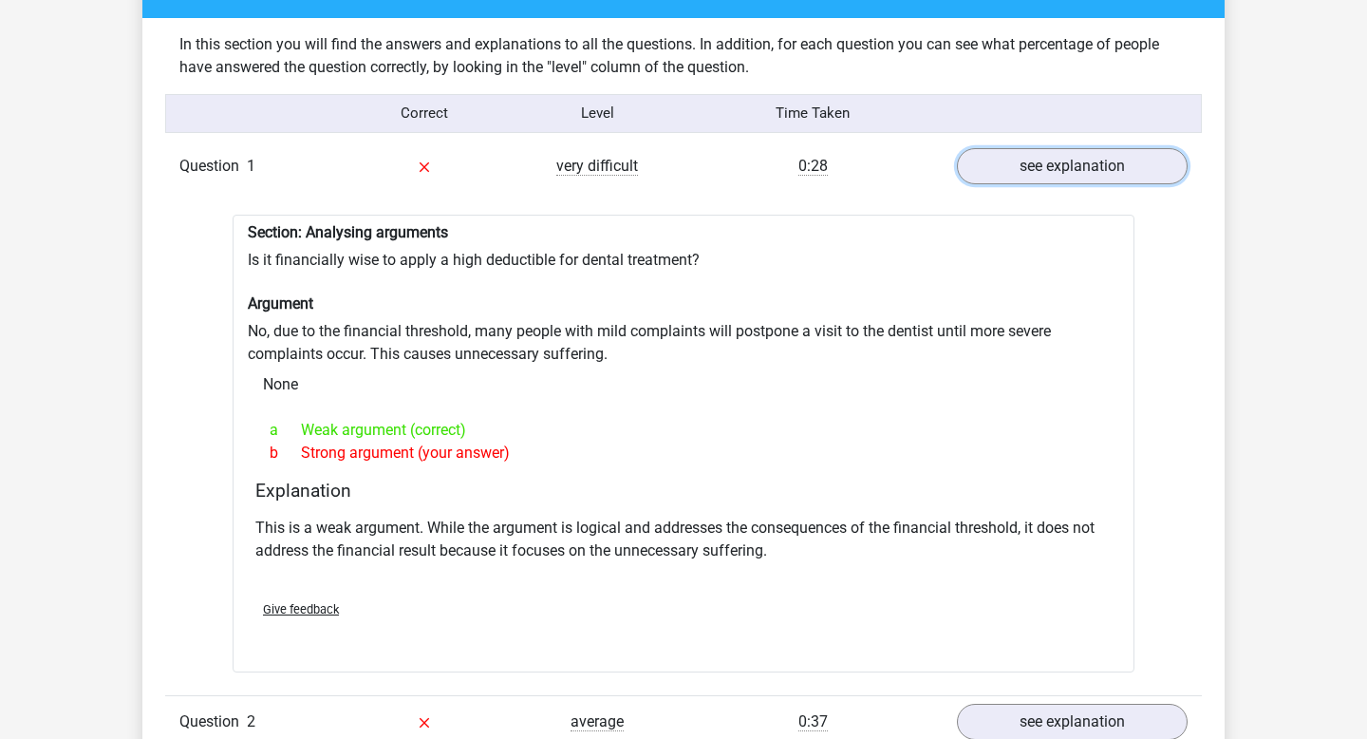
scroll to position [1450, 0]
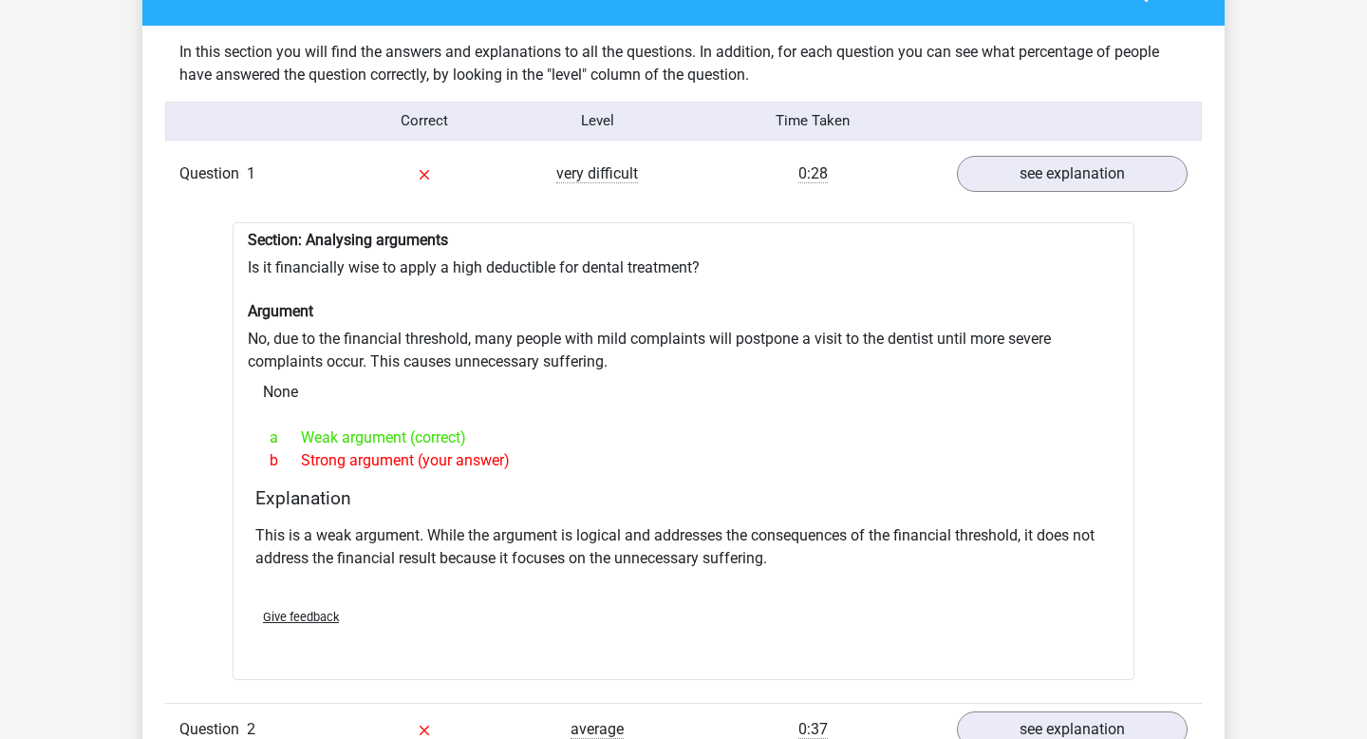
click at [574, 398] on div "None" at bounding box center [684, 392] width 872 height 38
drag, startPoint x: 377, startPoint y: 360, endPoint x: 709, endPoint y: 367, distance: 332.4
click at [709, 367] on div "Section: Analysing arguments Is it financially wise to apply a high deductible …" at bounding box center [684, 451] width 902 height 459
drag, startPoint x: 278, startPoint y: 264, endPoint x: 406, endPoint y: 275, distance: 128.7
click at [406, 275] on div "Section: Analysing arguments Is it financially wise to apply a high deductible …" at bounding box center [684, 451] width 902 height 459
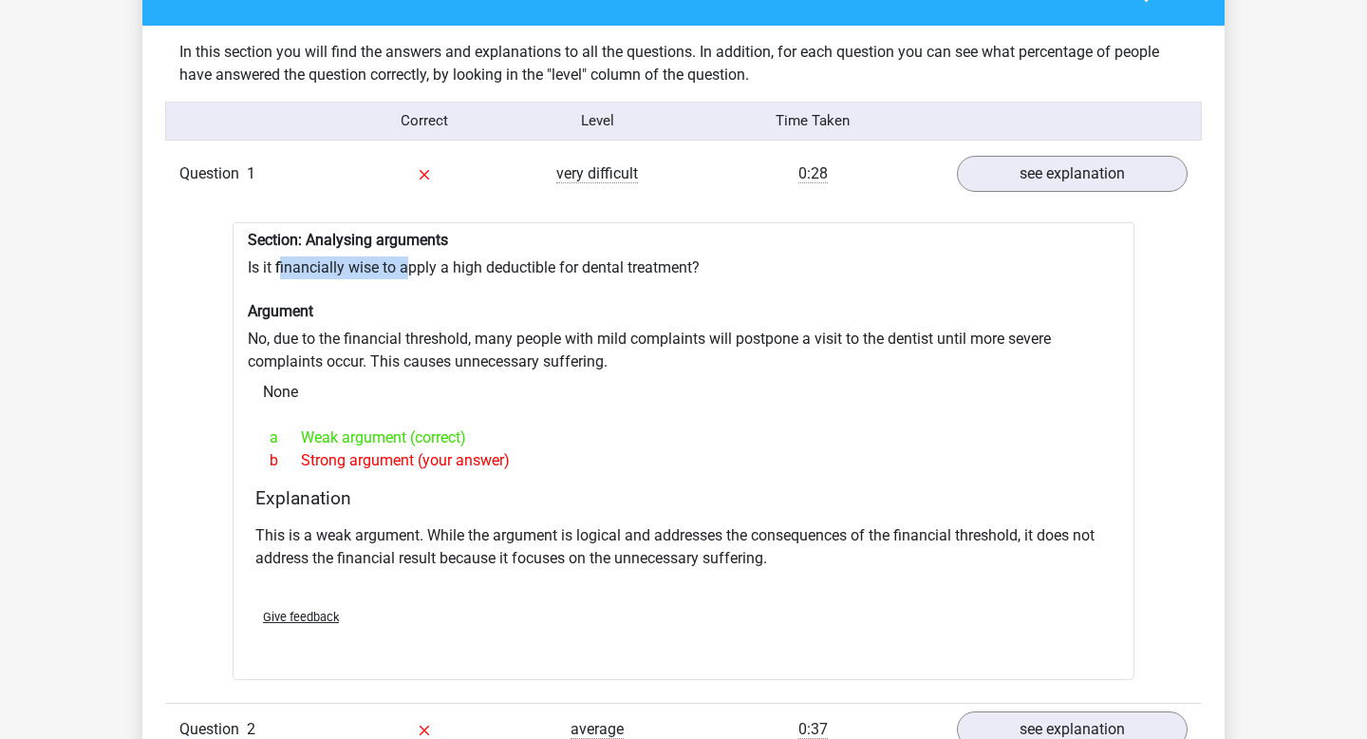
click at [406, 275] on div "Section: Analysing arguments Is it financially wise to apply a high deductible …" at bounding box center [684, 451] width 902 height 459
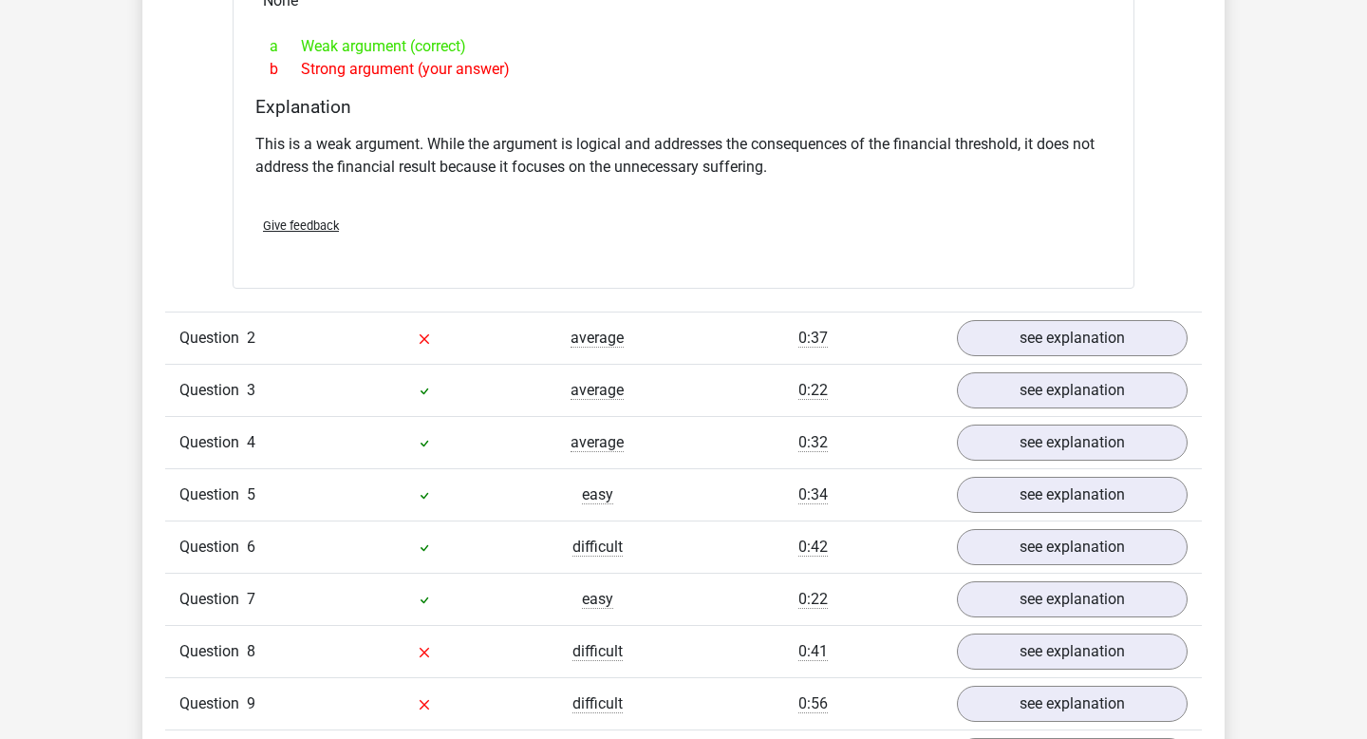
scroll to position [1840, 0]
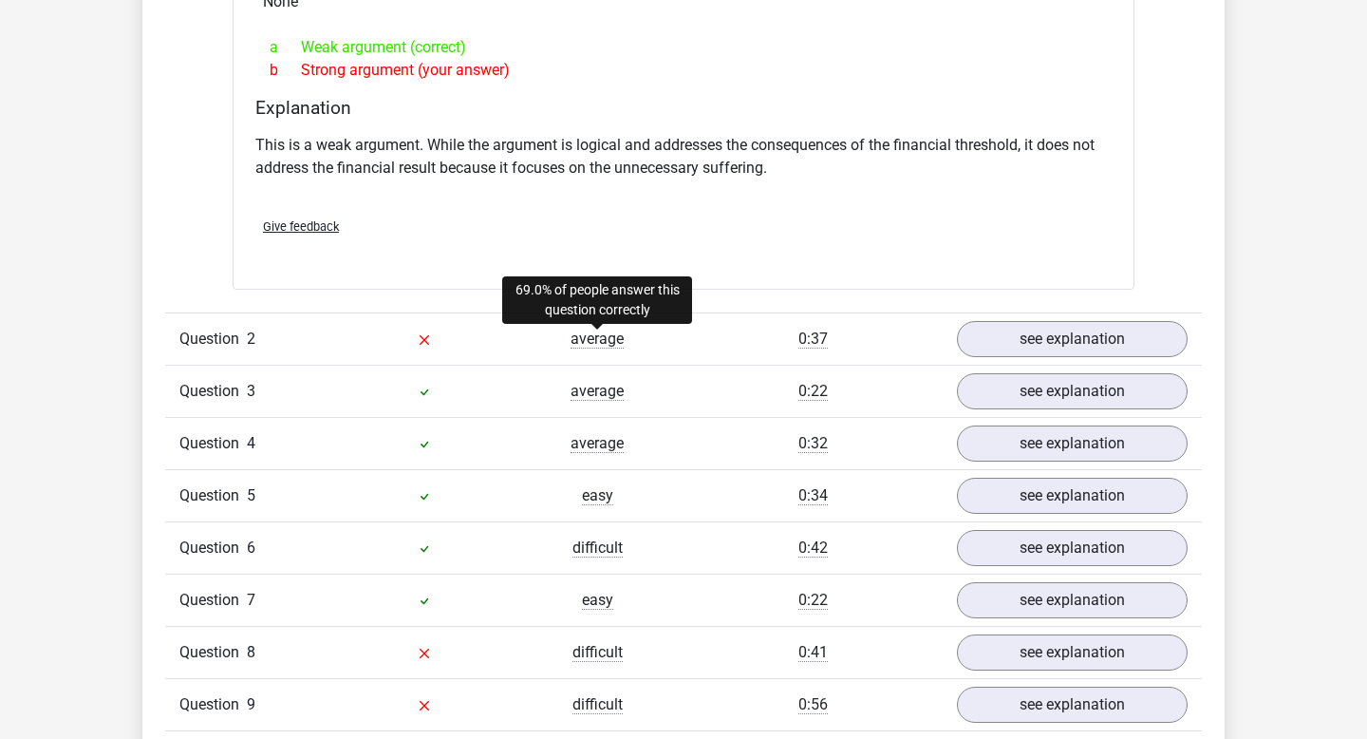
click at [588, 341] on span "average" at bounding box center [597, 338] width 53 height 19
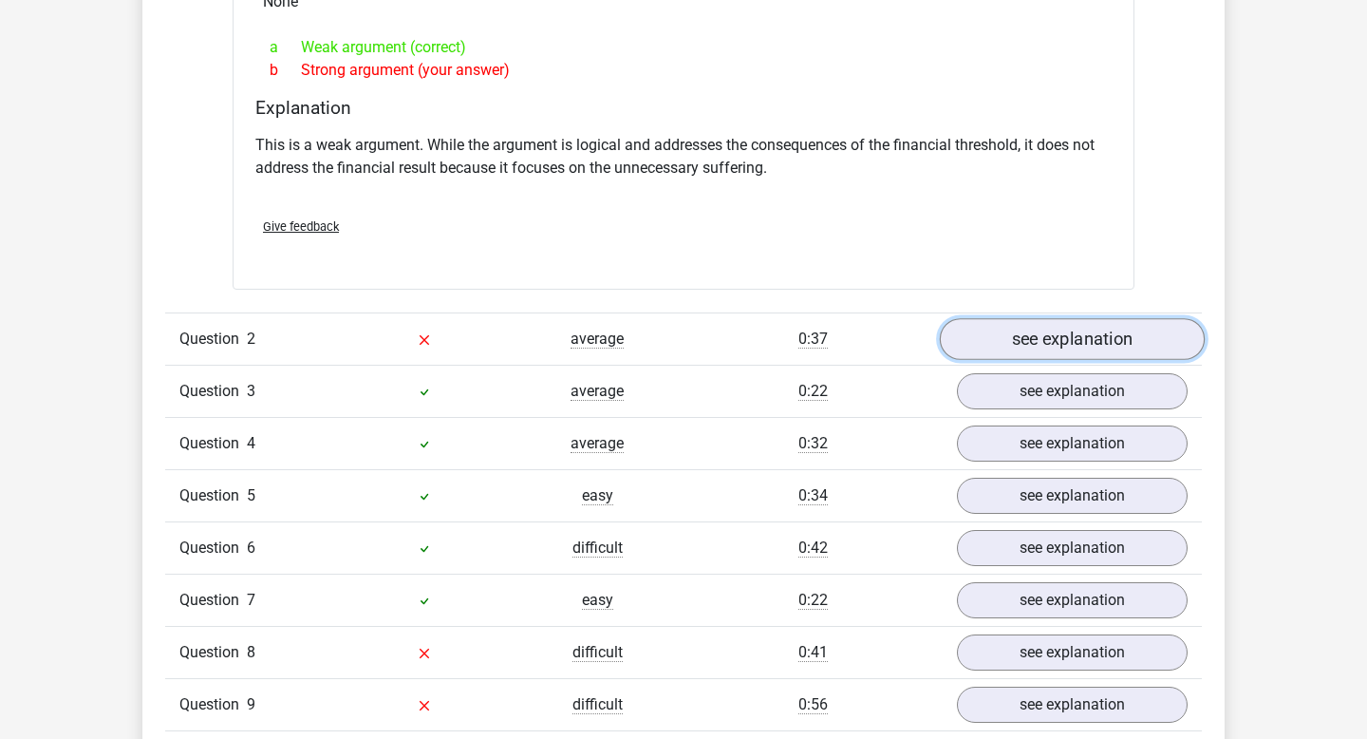
click at [1115, 345] on link "see explanation" at bounding box center [1072, 340] width 265 height 42
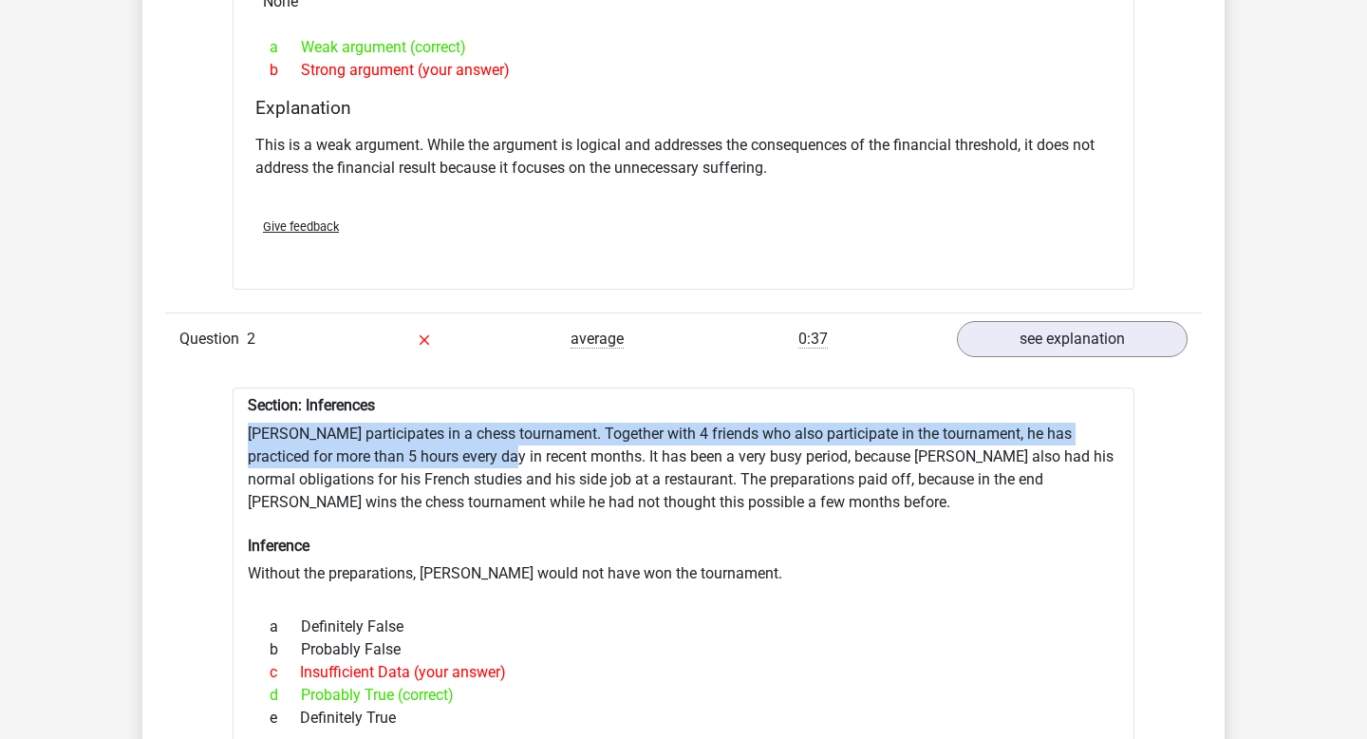
drag, startPoint x: 249, startPoint y: 431, endPoint x: 480, endPoint y: 452, distance: 232.6
click at [480, 452] on div "Section: Inferences Pablo participates in a chess tournament. Together with 4 f…" at bounding box center [684, 673] width 902 height 573
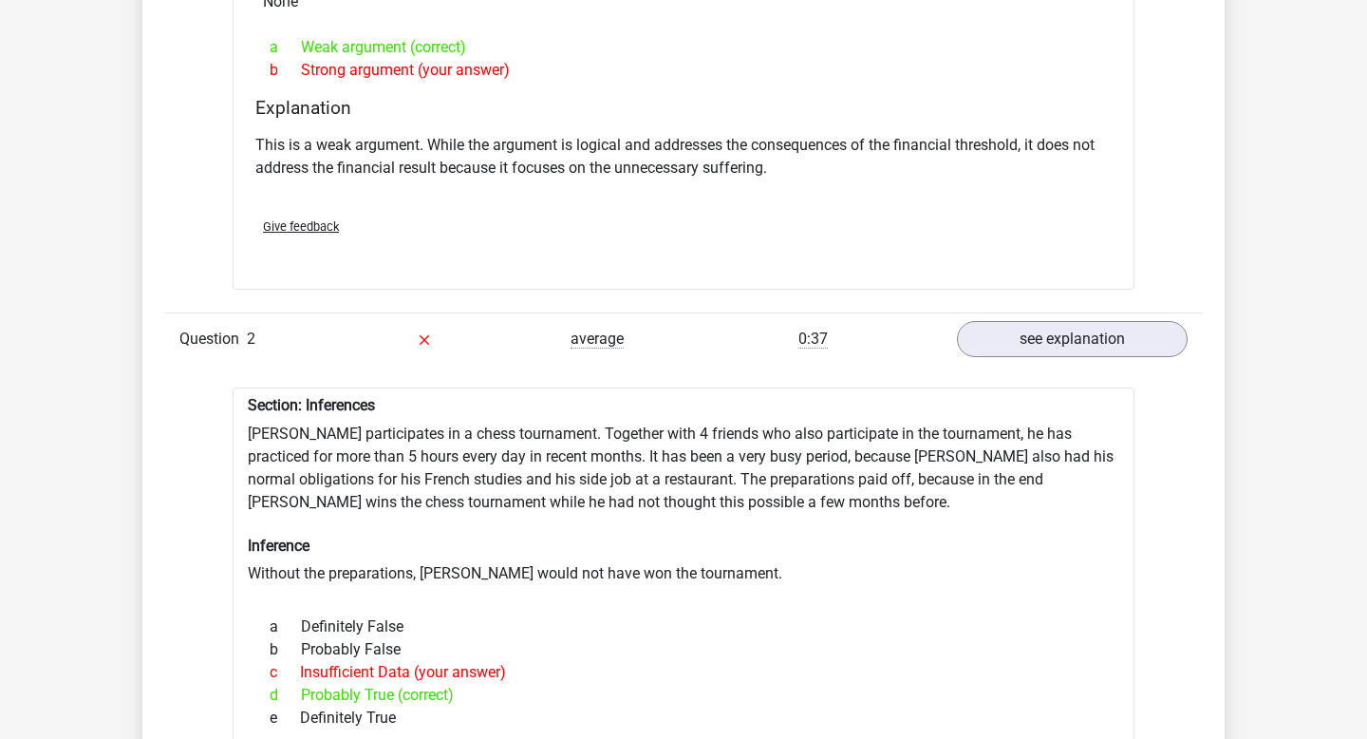
click at [477, 461] on div "Section: Inferences Pablo participates in a chess tournament. Together with 4 f…" at bounding box center [684, 673] width 902 height 573
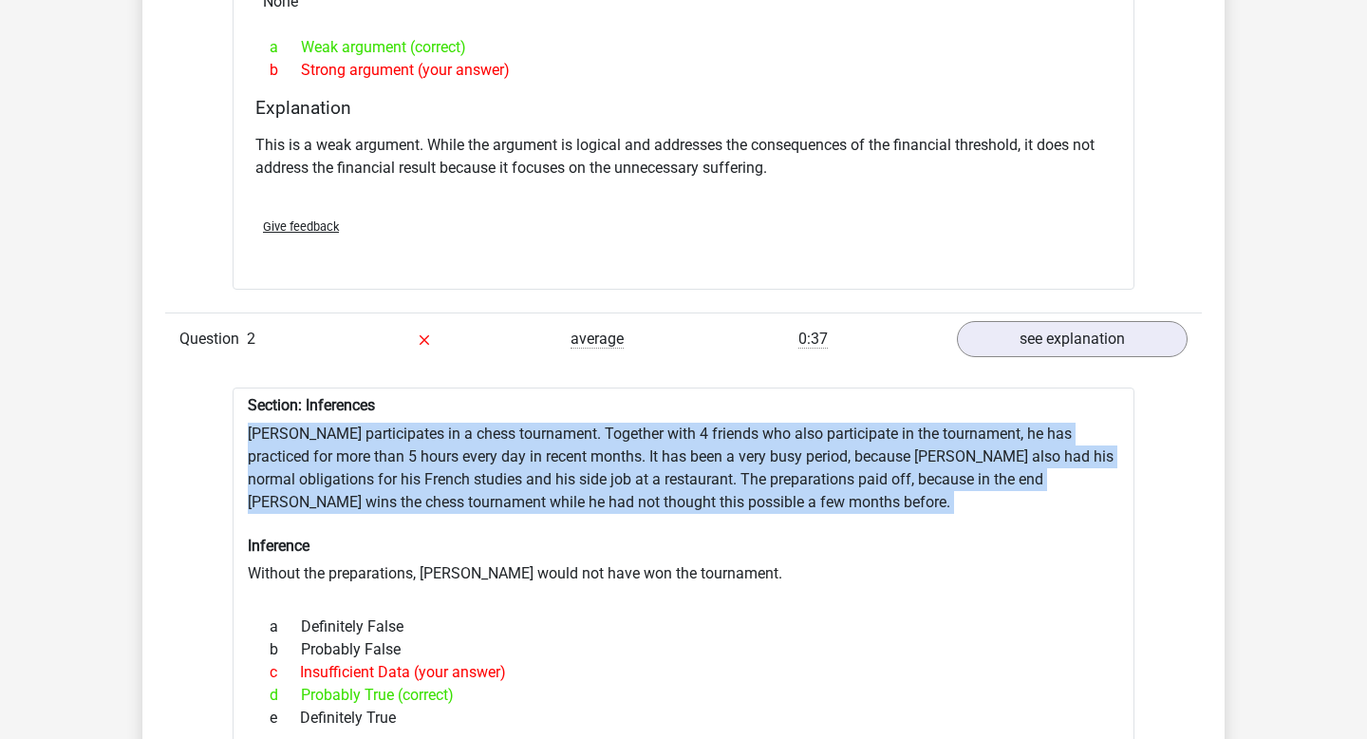
drag, startPoint x: 239, startPoint y: 431, endPoint x: 598, endPoint y: 517, distance: 369.2
click at [598, 517] on div "Section: Inferences Pablo participates in a chess tournament. Together with 4 f…" at bounding box center [684, 673] width 902 height 573
click at [598, 518] on div "Section: Inferences Pablo participates in a chess tournament. Together with 4 f…" at bounding box center [684, 673] width 902 height 573
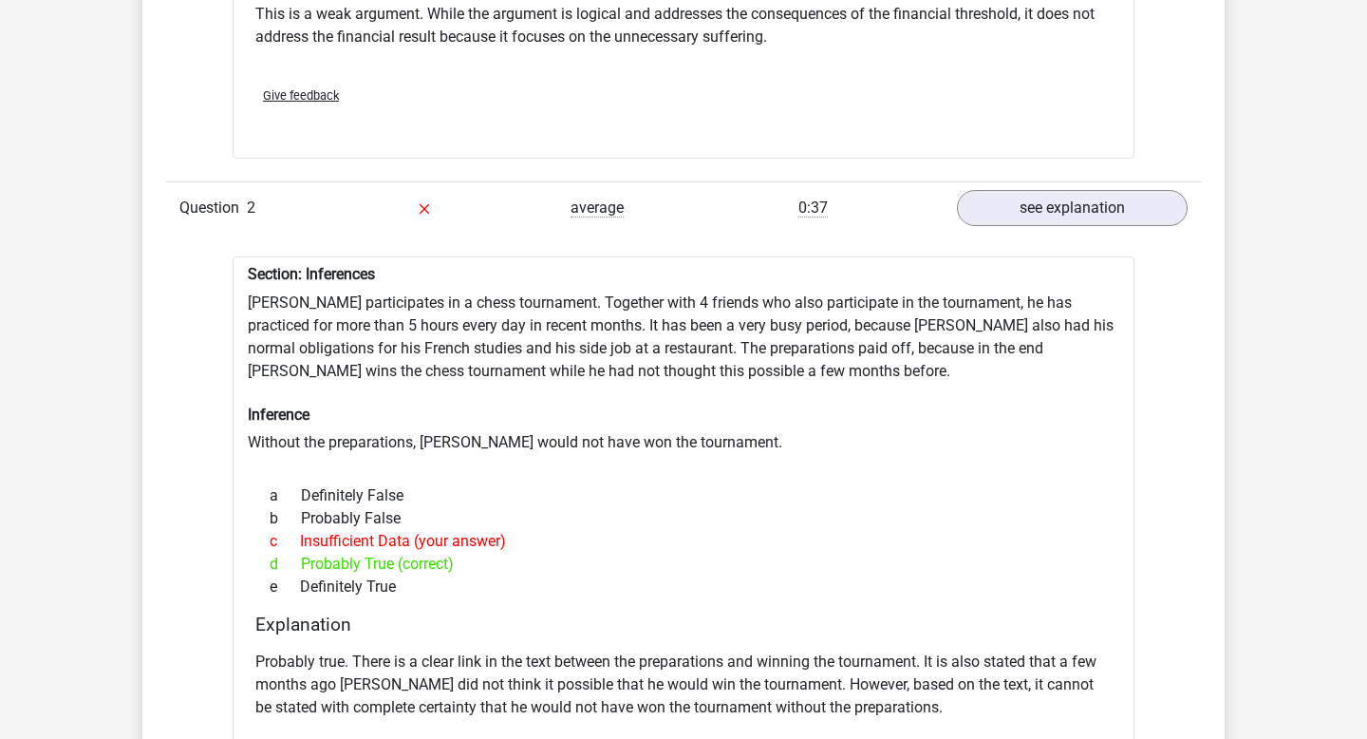
scroll to position [1970, 0]
click at [528, 445] on div "Section: Inferences Pablo participates in a chess tournament. Together with 4 f…" at bounding box center [684, 543] width 902 height 573
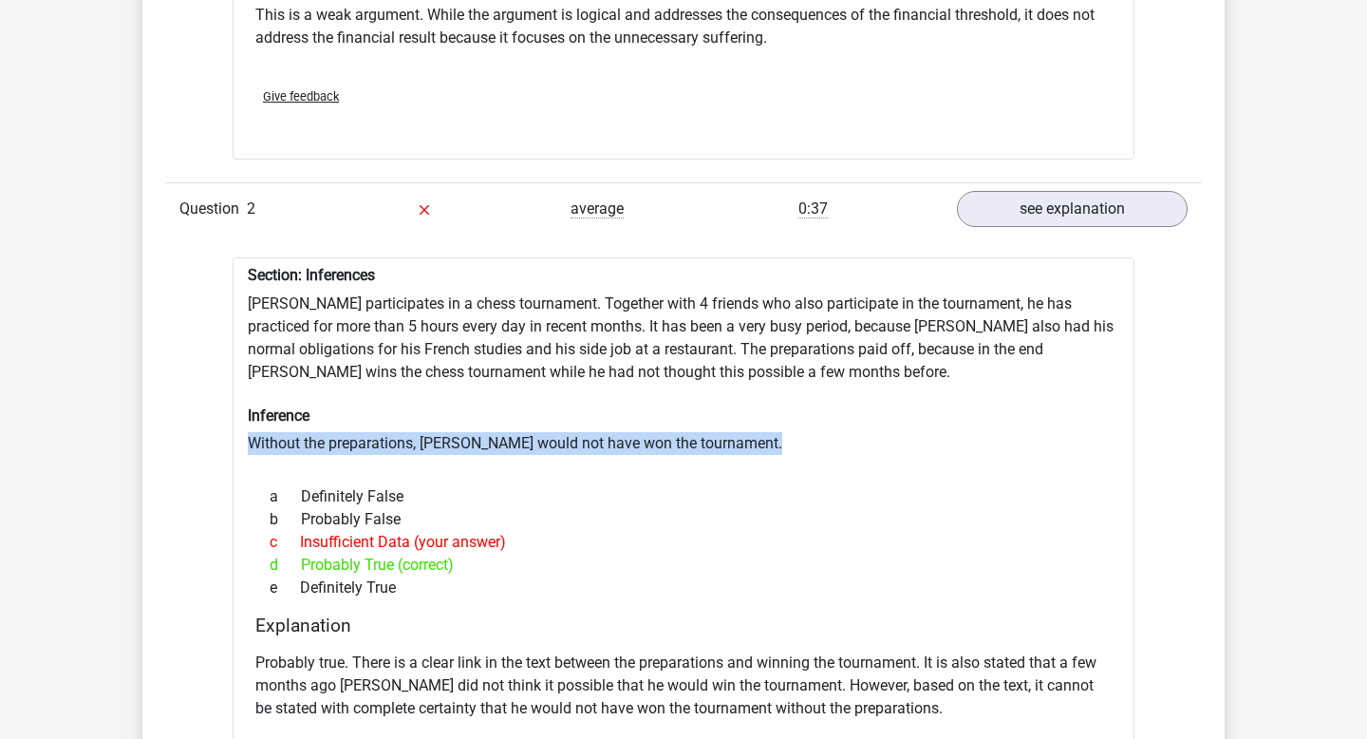
click at [528, 445] on div "Section: Inferences Pablo participates in a chess tournament. Together with 4 f…" at bounding box center [684, 543] width 902 height 573
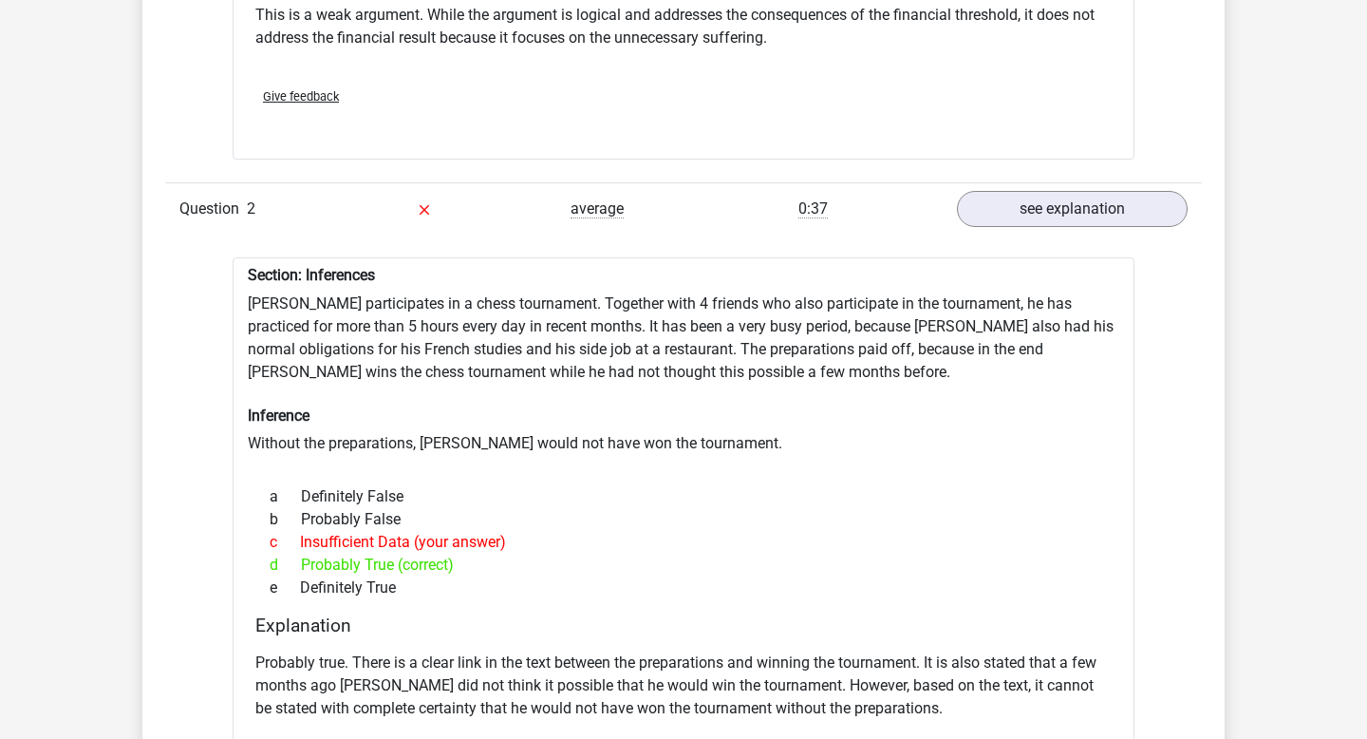
click at [538, 471] on div "Section: Inferences Pablo participates in a chess tournament. Together with 4 f…" at bounding box center [684, 543] width 902 height 573
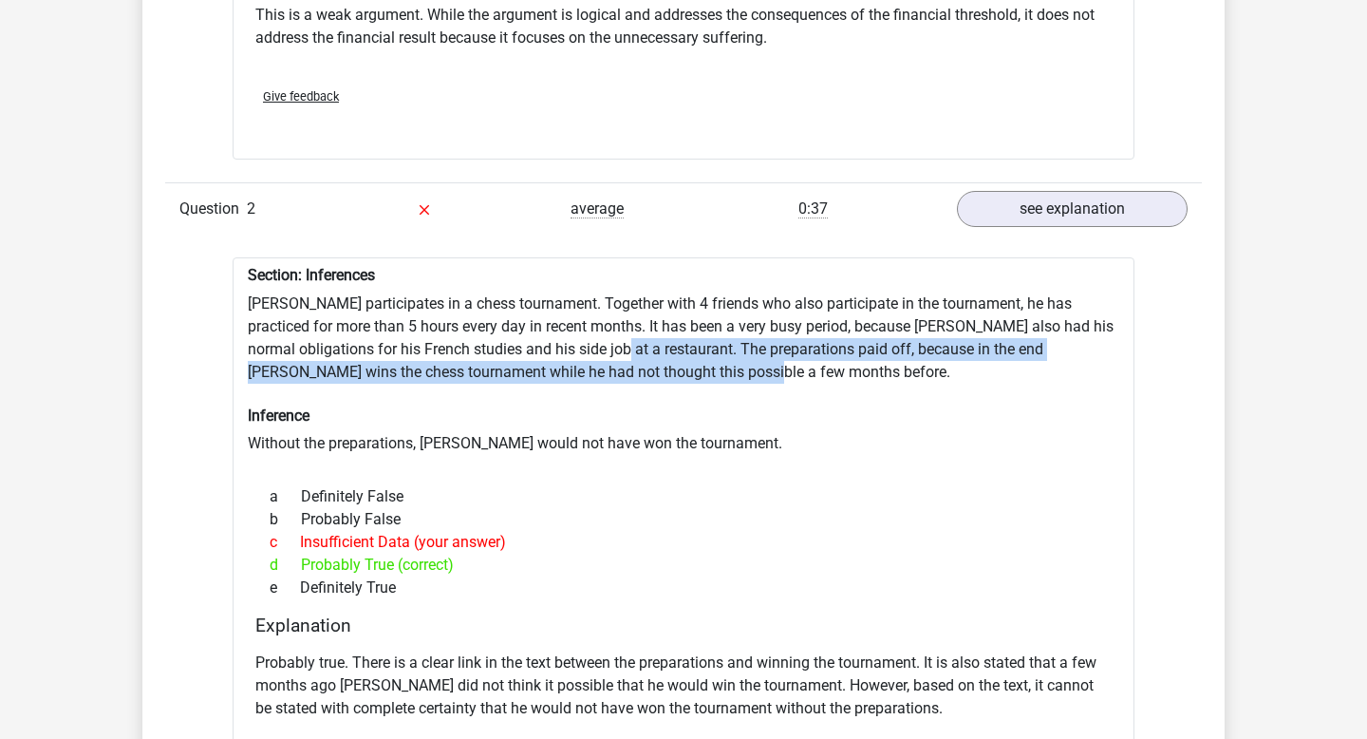
drag, startPoint x: 583, startPoint y: 358, endPoint x: 765, endPoint y: 362, distance: 182.3
click at [765, 362] on div "Section: Inferences Pablo participates in a chess tournament. Together with 4 f…" at bounding box center [684, 543] width 902 height 573
drag, startPoint x: 310, startPoint y: 566, endPoint x: 451, endPoint y: 555, distance: 141.0
click at [452, 555] on div "d Probably True (correct)" at bounding box center [683, 565] width 856 height 23
click at [451, 555] on div "d Probably True (correct)" at bounding box center [683, 565] width 856 height 23
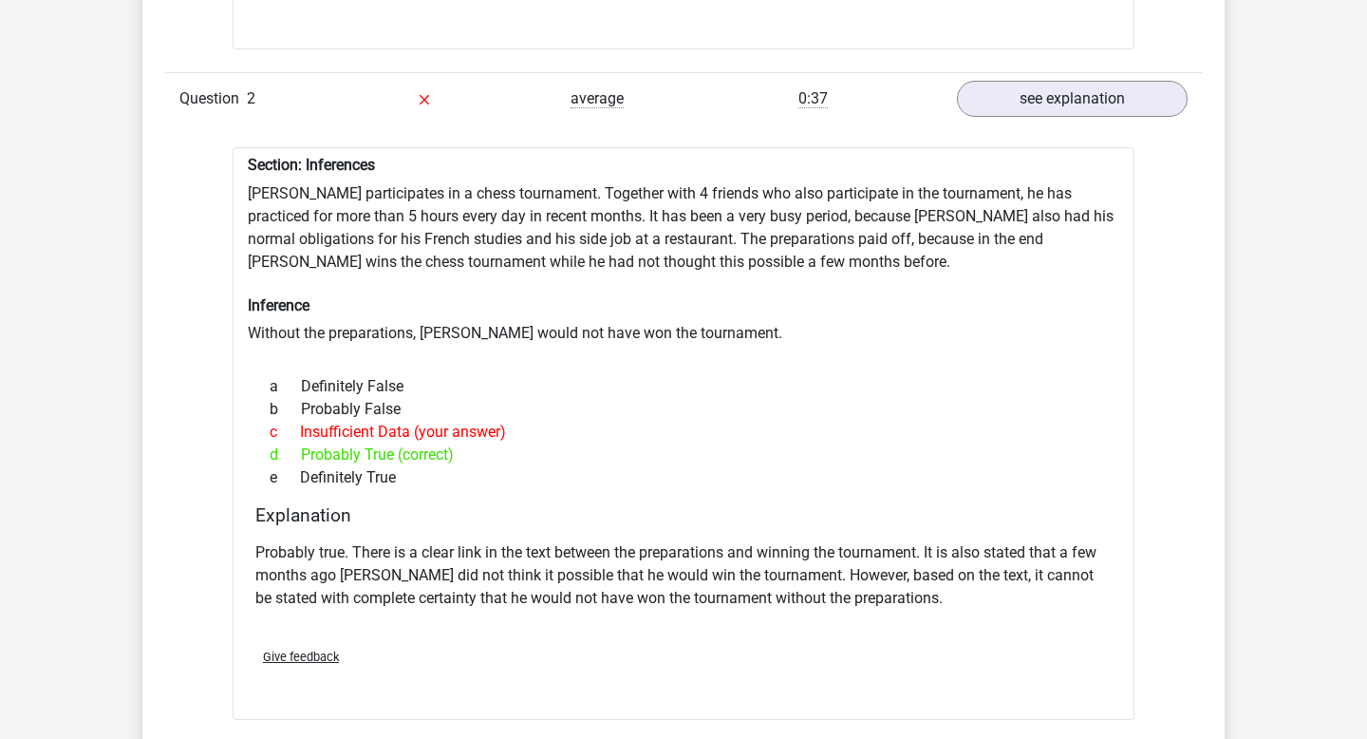
scroll to position [2085, 0]
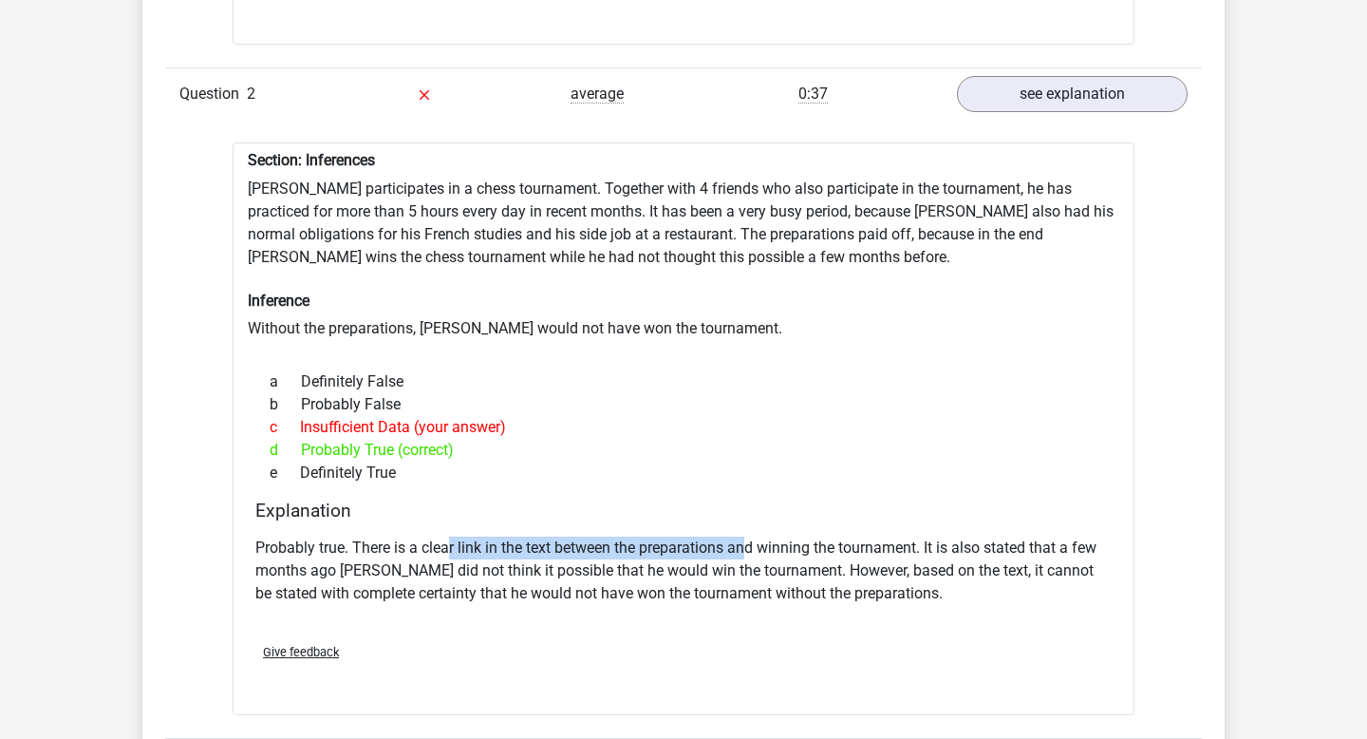
drag, startPoint x: 451, startPoint y: 555, endPoint x: 747, endPoint y: 540, distance: 296.6
click at [747, 540] on p "Probably true. There is a clear link in the text between the preparations and w…" at bounding box center [683, 570] width 856 height 68
click at [747, 557] on p "Probably true. There is a clear link in the text between the preparations and w…" at bounding box center [683, 570] width 856 height 68
click at [286, 197] on div "Section: Inferences Pablo participates in a chess tournament. Together with 4 f…" at bounding box center [684, 428] width 902 height 573
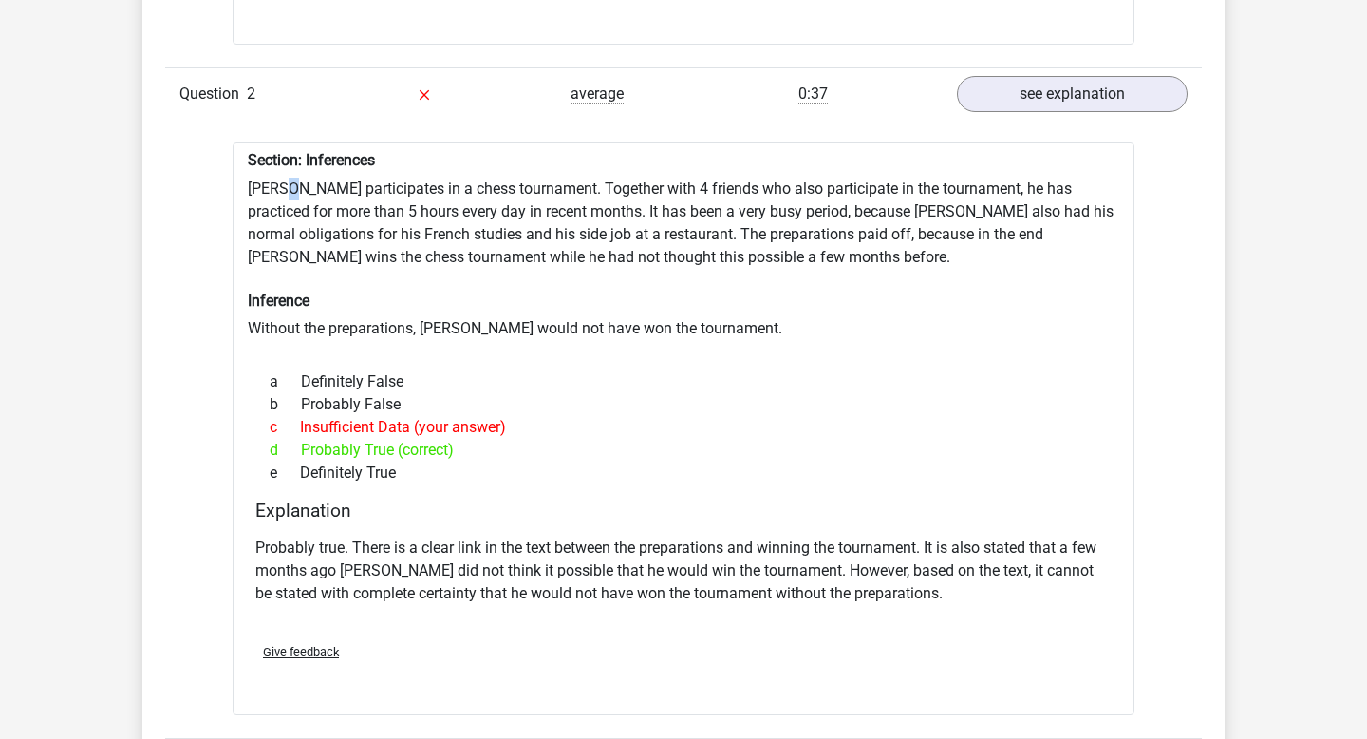
click at [286, 197] on div "Section: Inferences Pablo participates in a chess tournament. Together with 4 f…" at bounding box center [684, 428] width 902 height 573
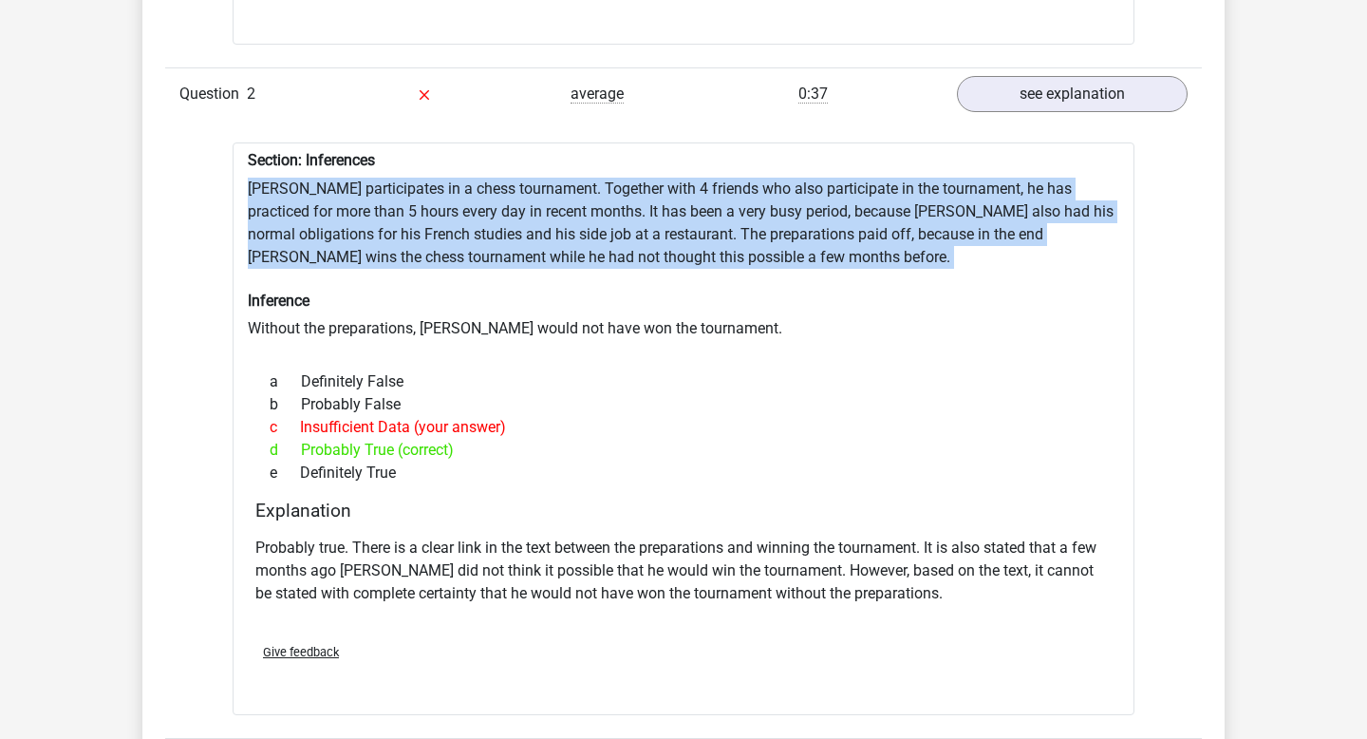
click at [286, 197] on div "Section: Inferences Pablo participates in a chess tournament. Together with 4 f…" at bounding box center [684, 428] width 902 height 573
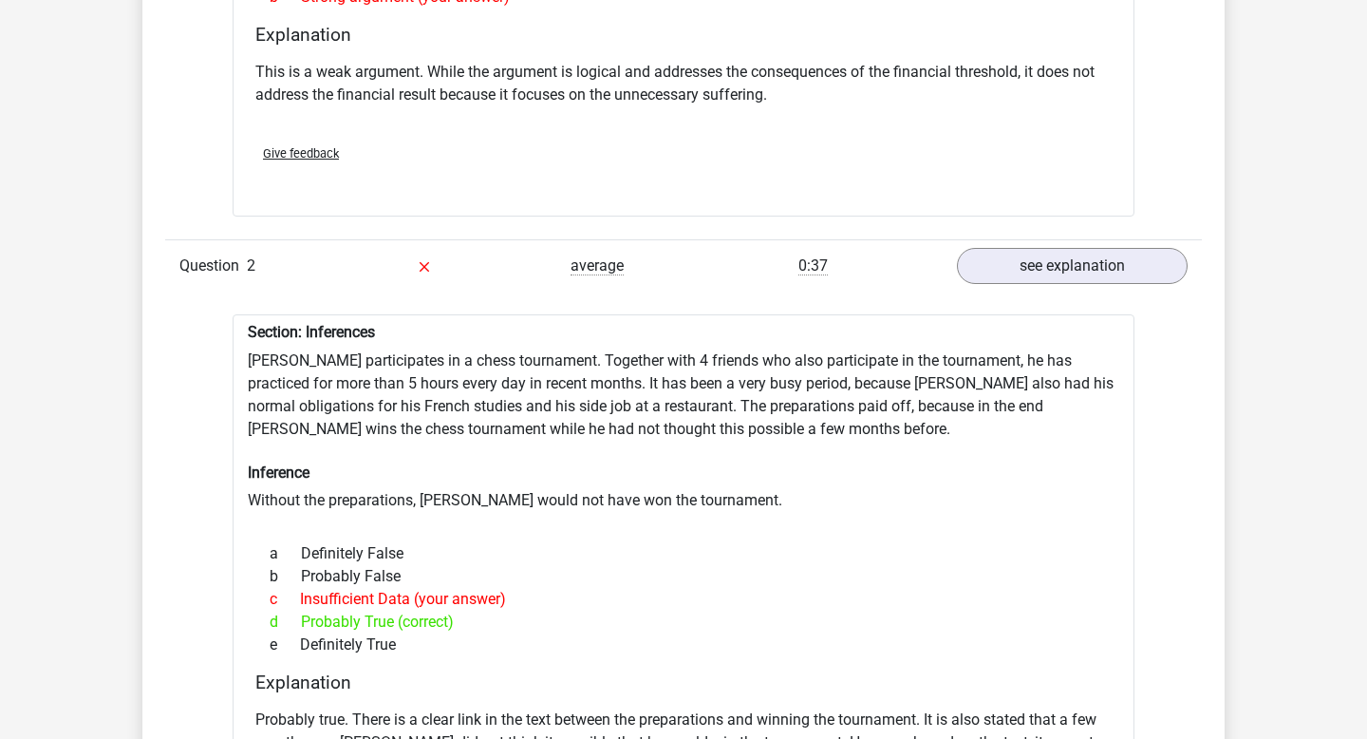
scroll to position [1985, 0]
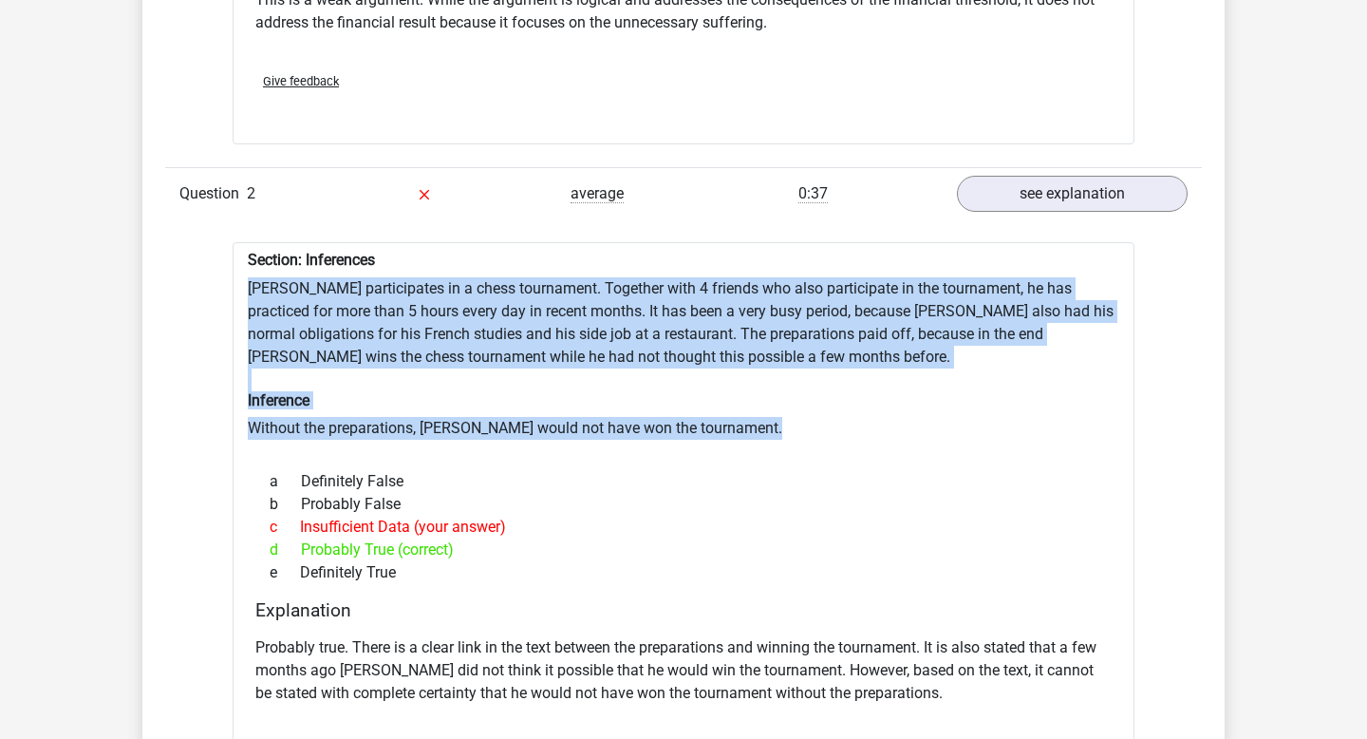
drag, startPoint x: 207, startPoint y: 292, endPoint x: 602, endPoint y: 442, distance: 422.5
click at [602, 442] on div "Question 1 very difficult 0:28 see explanation Section: Analysing arguments Is …" at bounding box center [683, 434] width 1008 height 1643
click at [600, 442] on div at bounding box center [684, 447] width 872 height 15
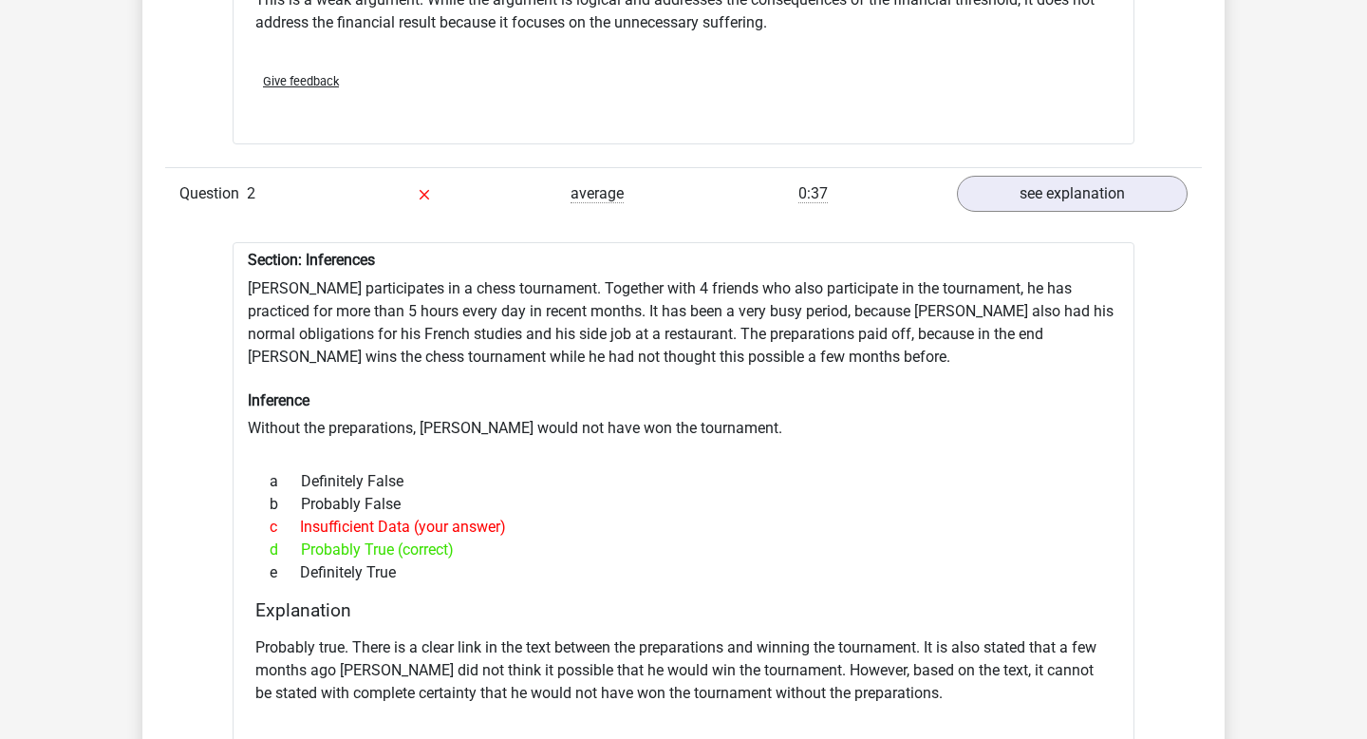
click at [575, 437] on div "Section: Inferences Pablo participates in a chess tournament. Together with 4 f…" at bounding box center [684, 528] width 902 height 573
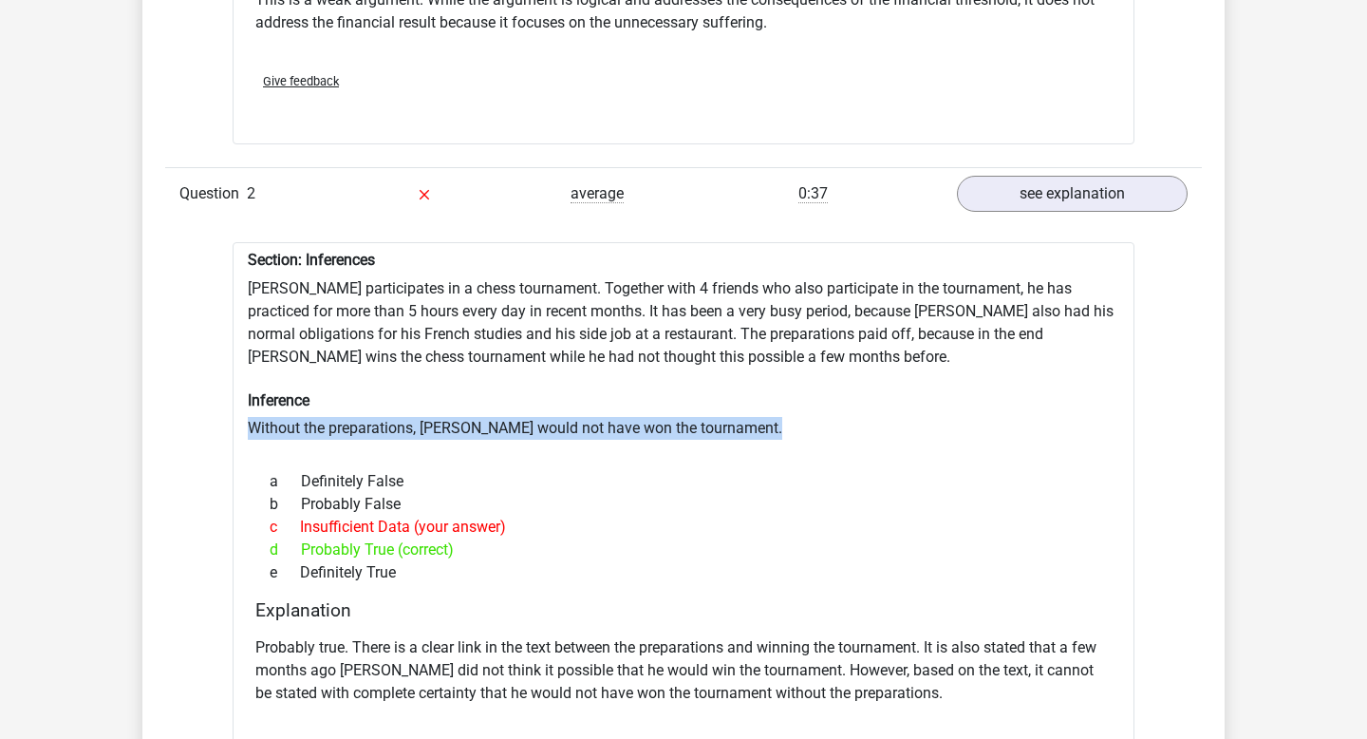
click at [575, 437] on div "Section: Inferences Pablo participates in a chess tournament. Together with 4 f…" at bounding box center [684, 528] width 902 height 573
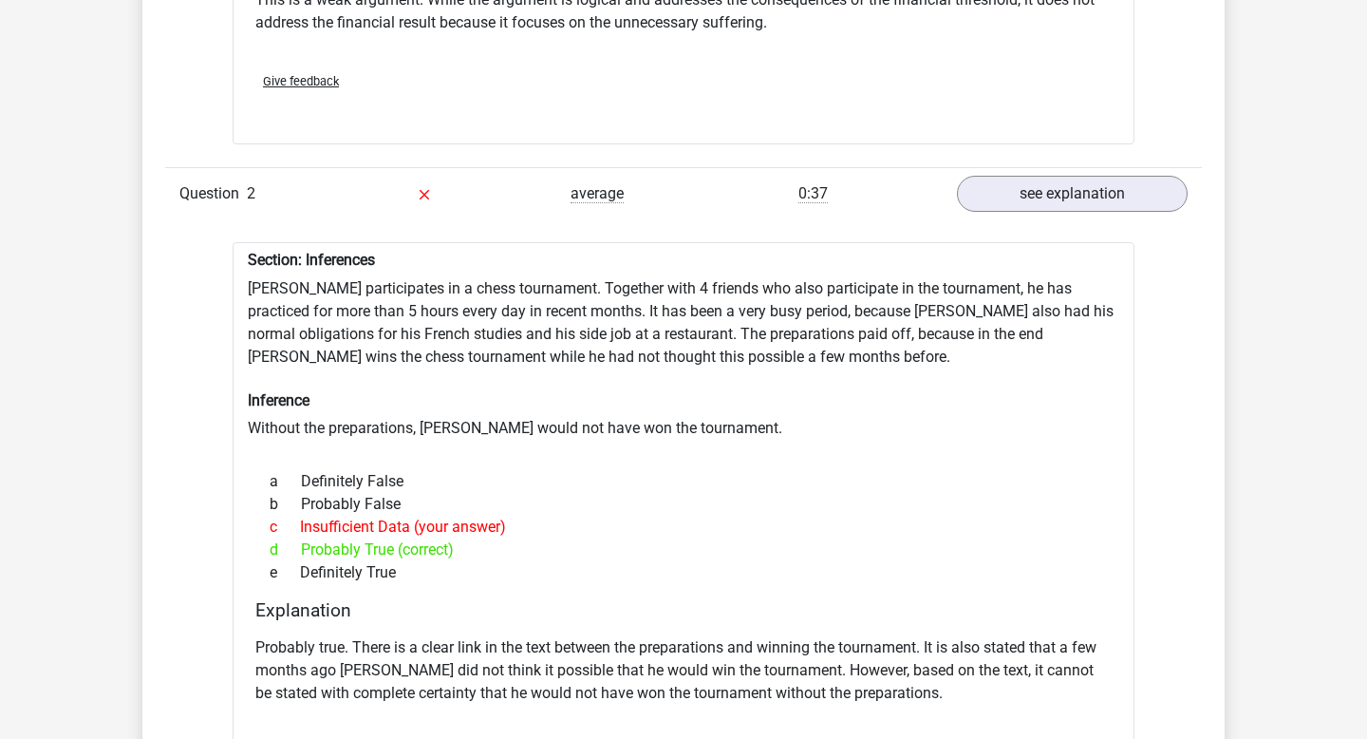
click at [648, 326] on div "Section: Inferences Pablo participates in a chess tournament. Together with 4 f…" at bounding box center [684, 528] width 902 height 573
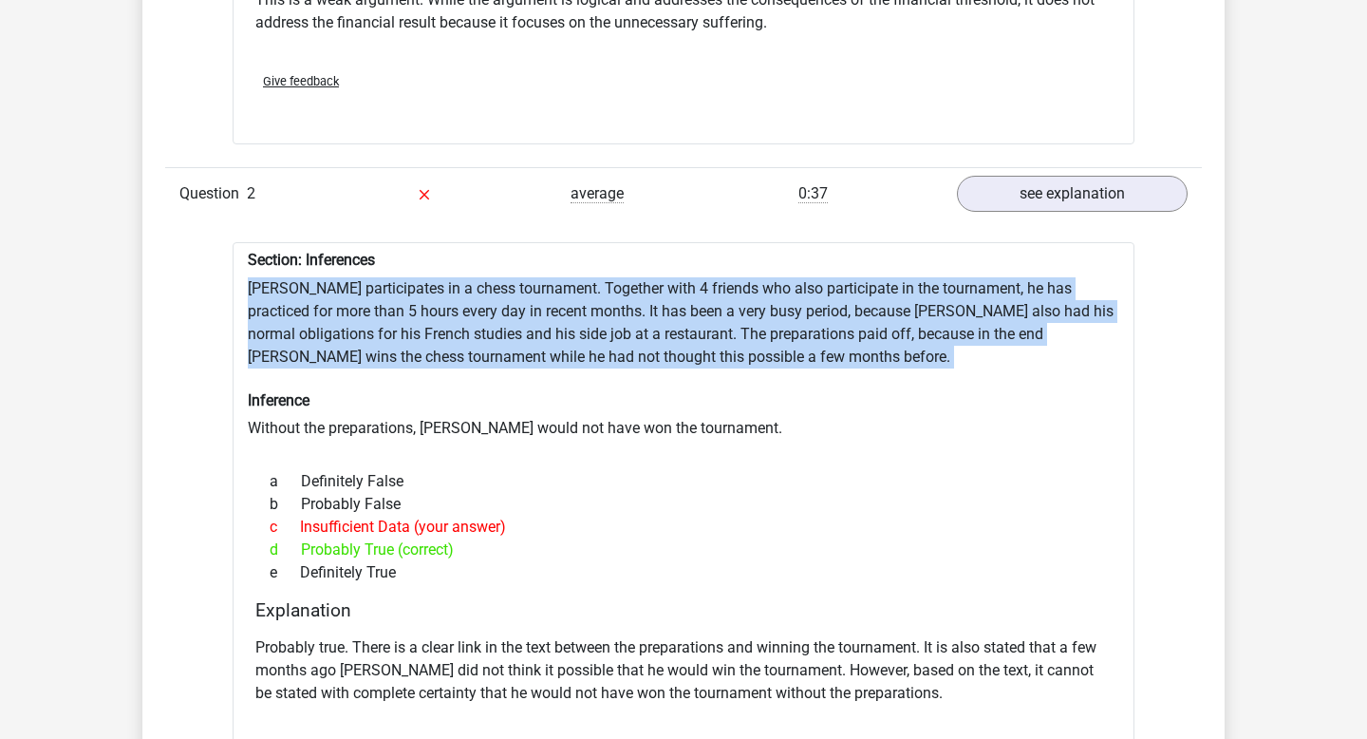
click at [648, 326] on div "Section: Inferences Pablo participates in a chess tournament. Together with 4 f…" at bounding box center [684, 528] width 902 height 573
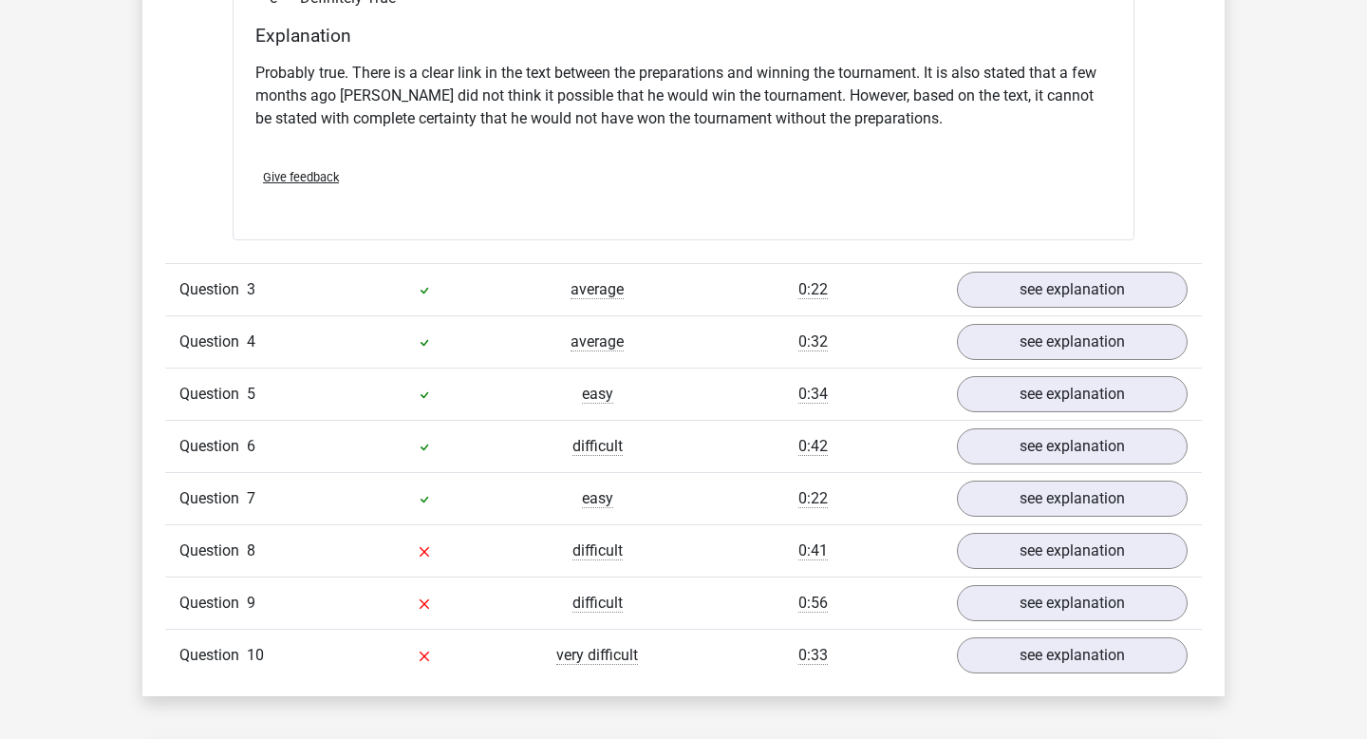
scroll to position [2575, 0]
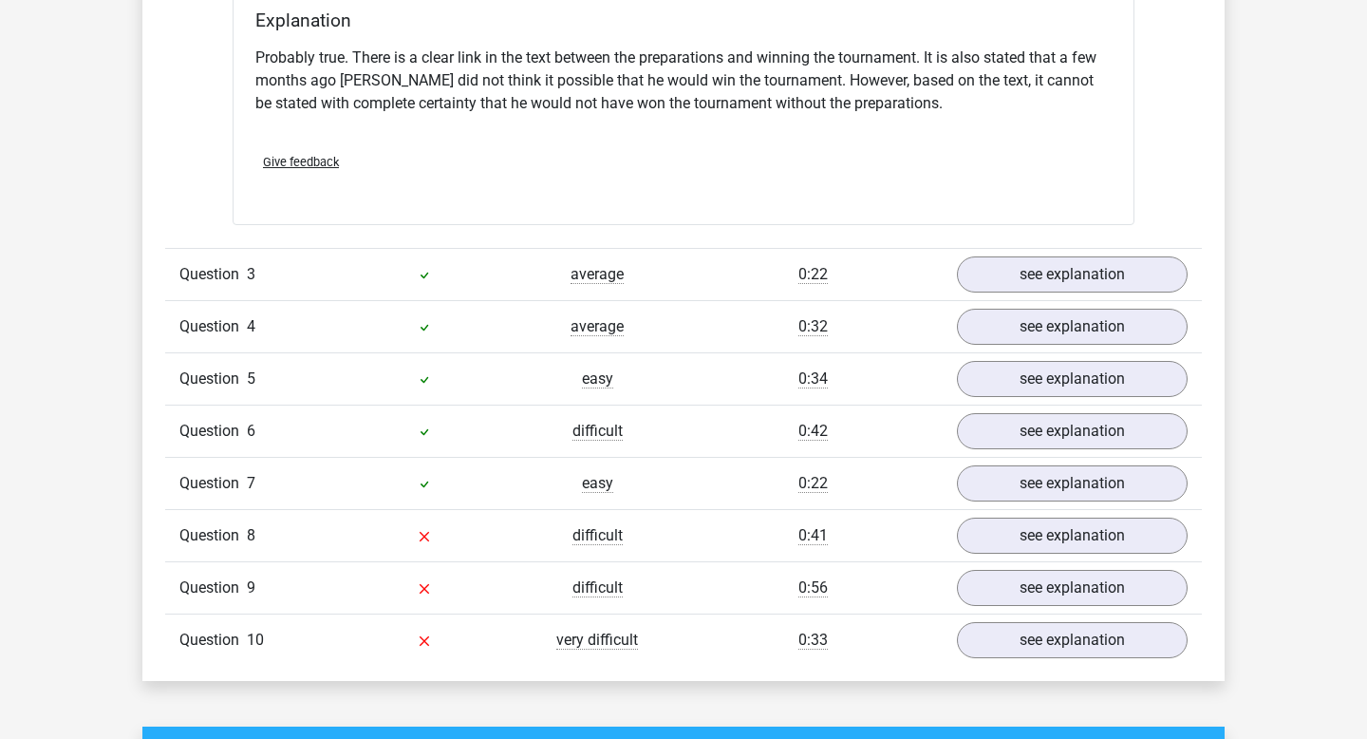
click at [613, 546] on div "difficult" at bounding box center [597, 535] width 173 height 23
click at [1077, 550] on link "see explanation" at bounding box center [1072, 536] width 265 height 42
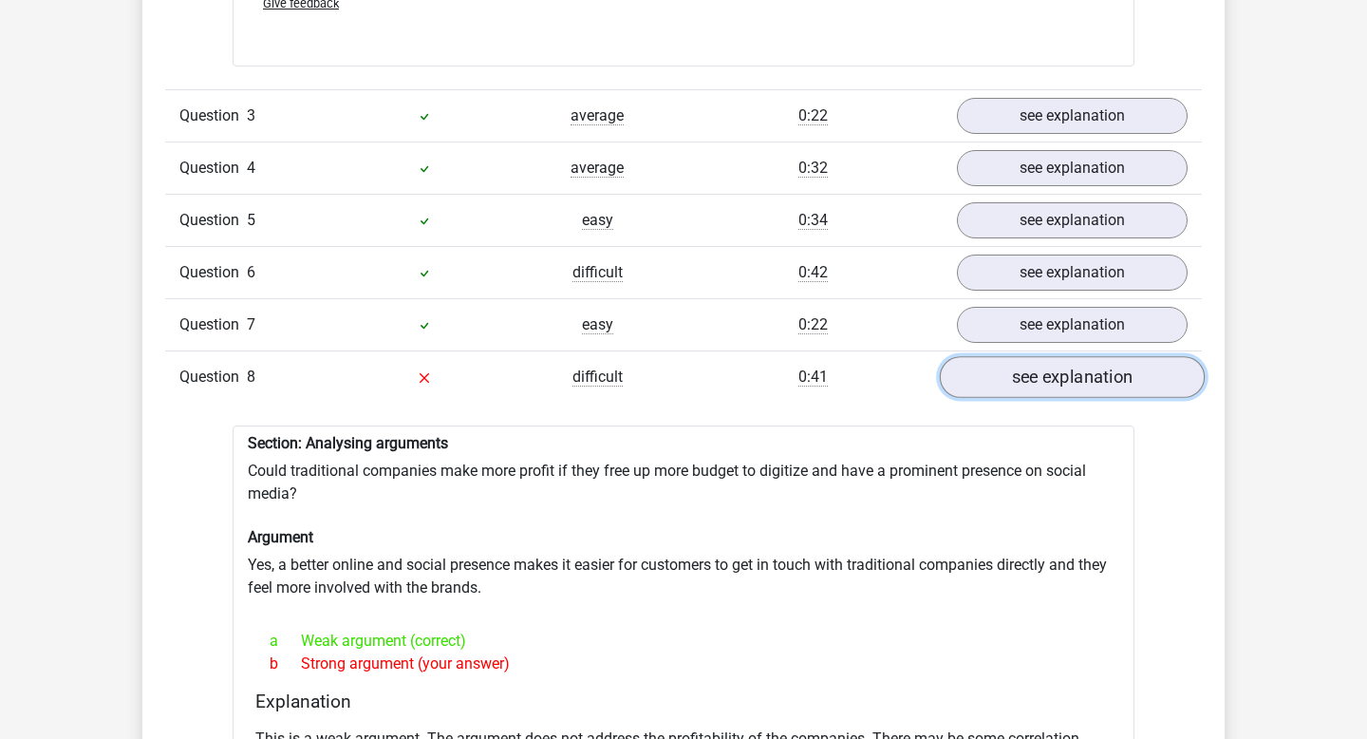
scroll to position [2732, 0]
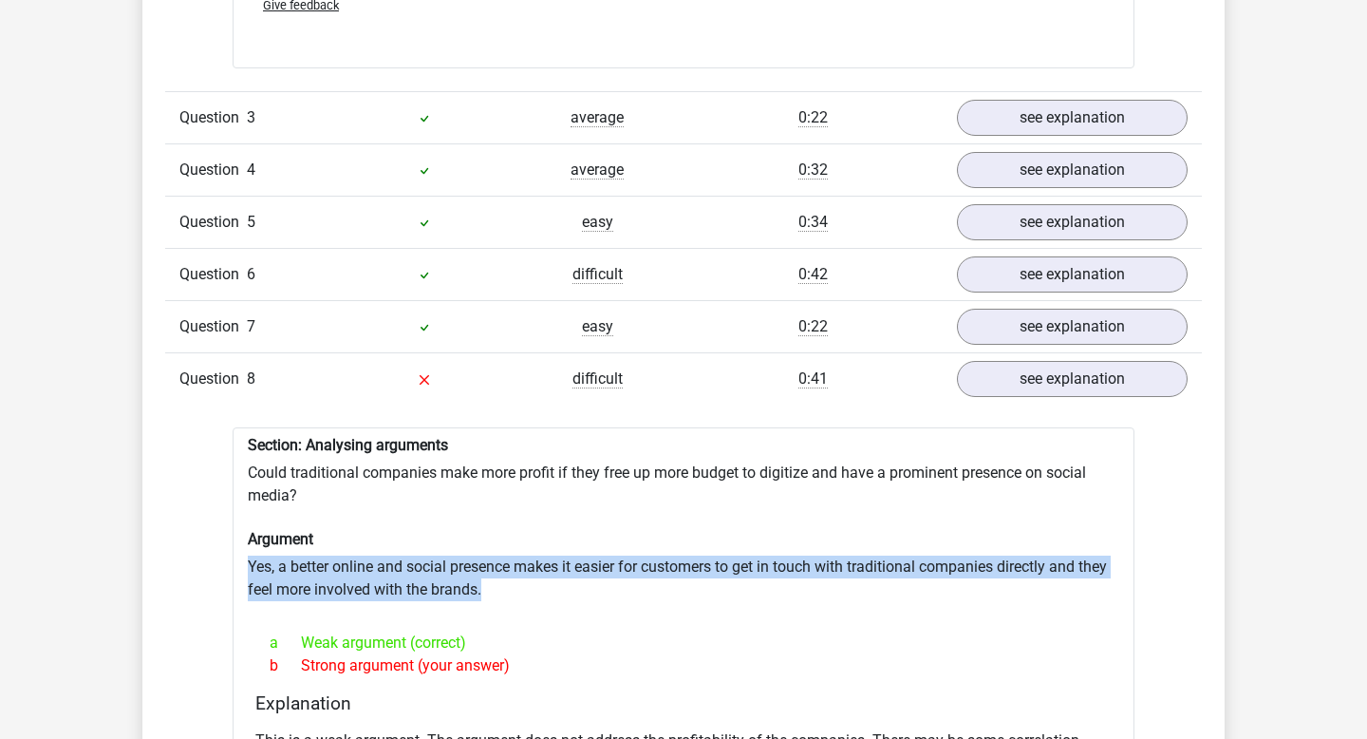
drag, startPoint x: 240, startPoint y: 562, endPoint x: 614, endPoint y: 602, distance: 376.2
click at [614, 602] on div "Section: Analysing arguments Could traditional companies make more profit if th…" at bounding box center [684, 656] width 902 height 459
click at [614, 602] on div at bounding box center [684, 608] width 872 height 15
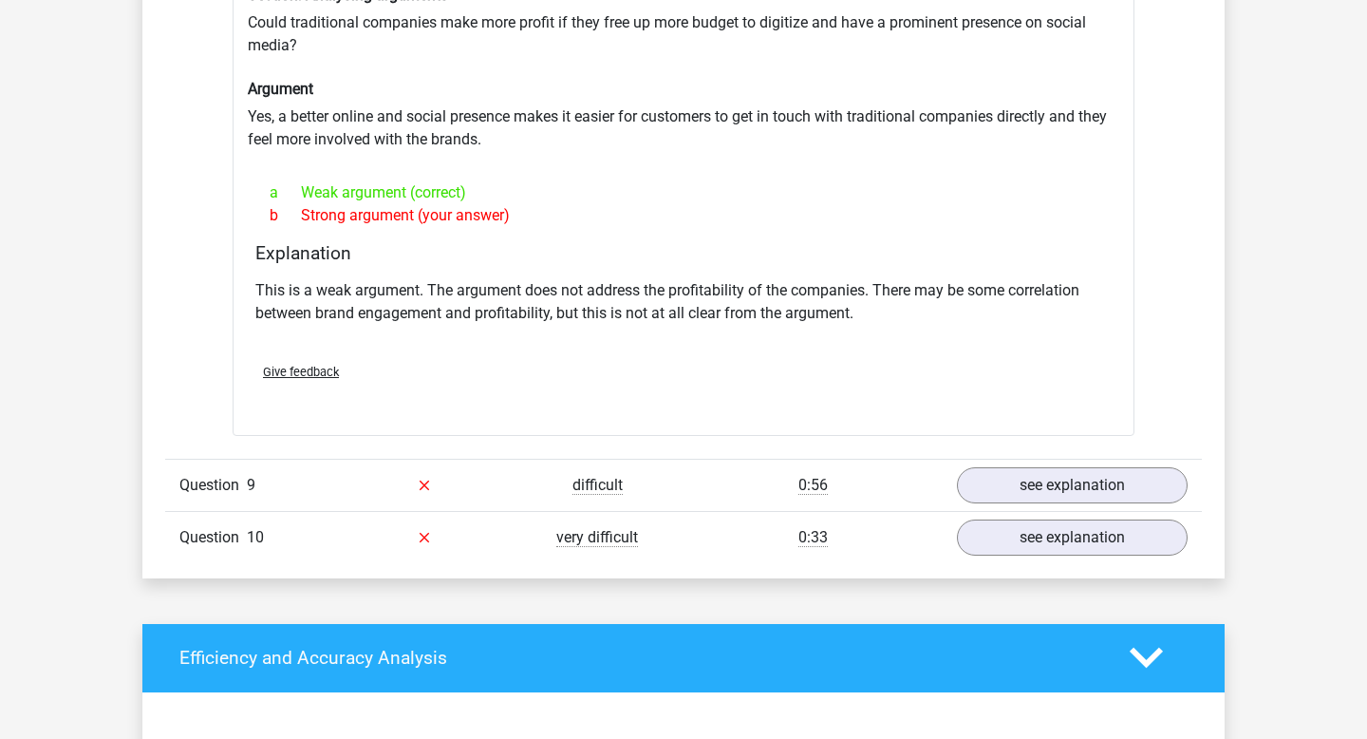
scroll to position [3209, 0]
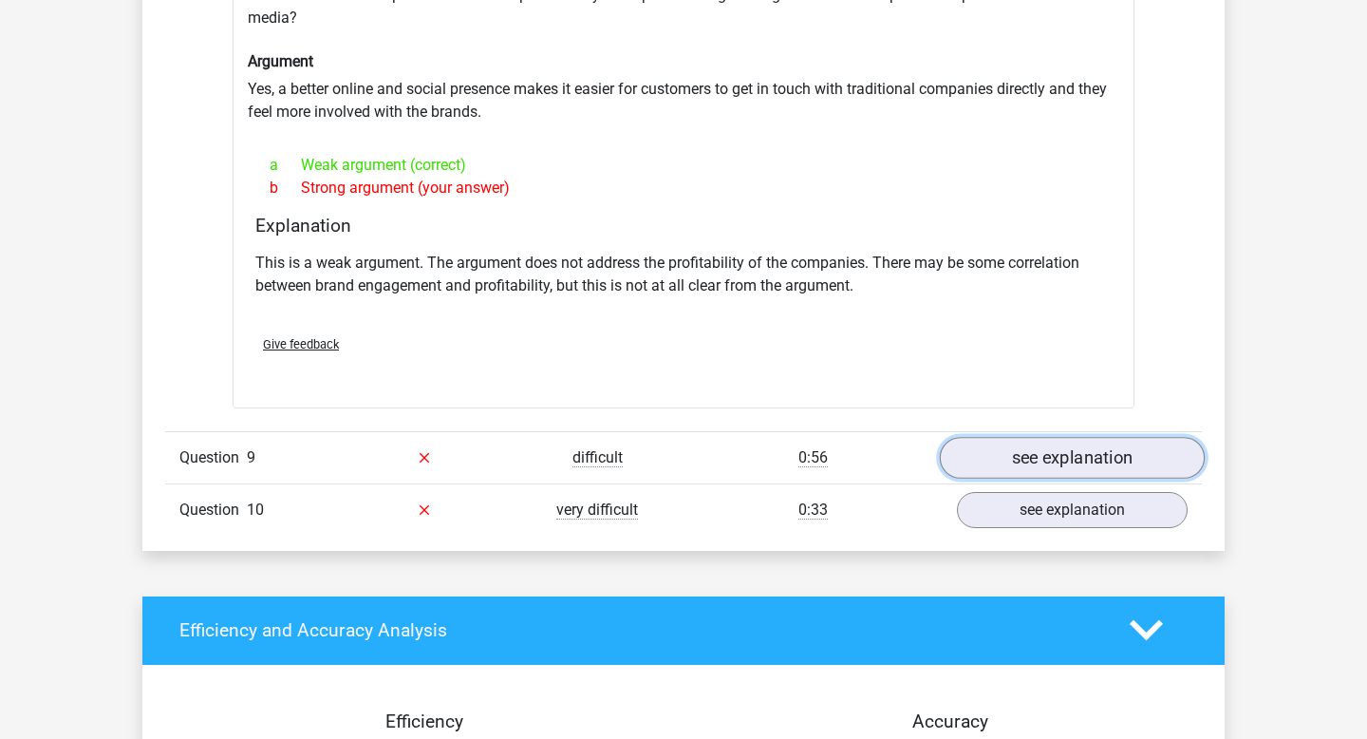
click at [1142, 463] on link "see explanation" at bounding box center [1072, 458] width 265 height 42
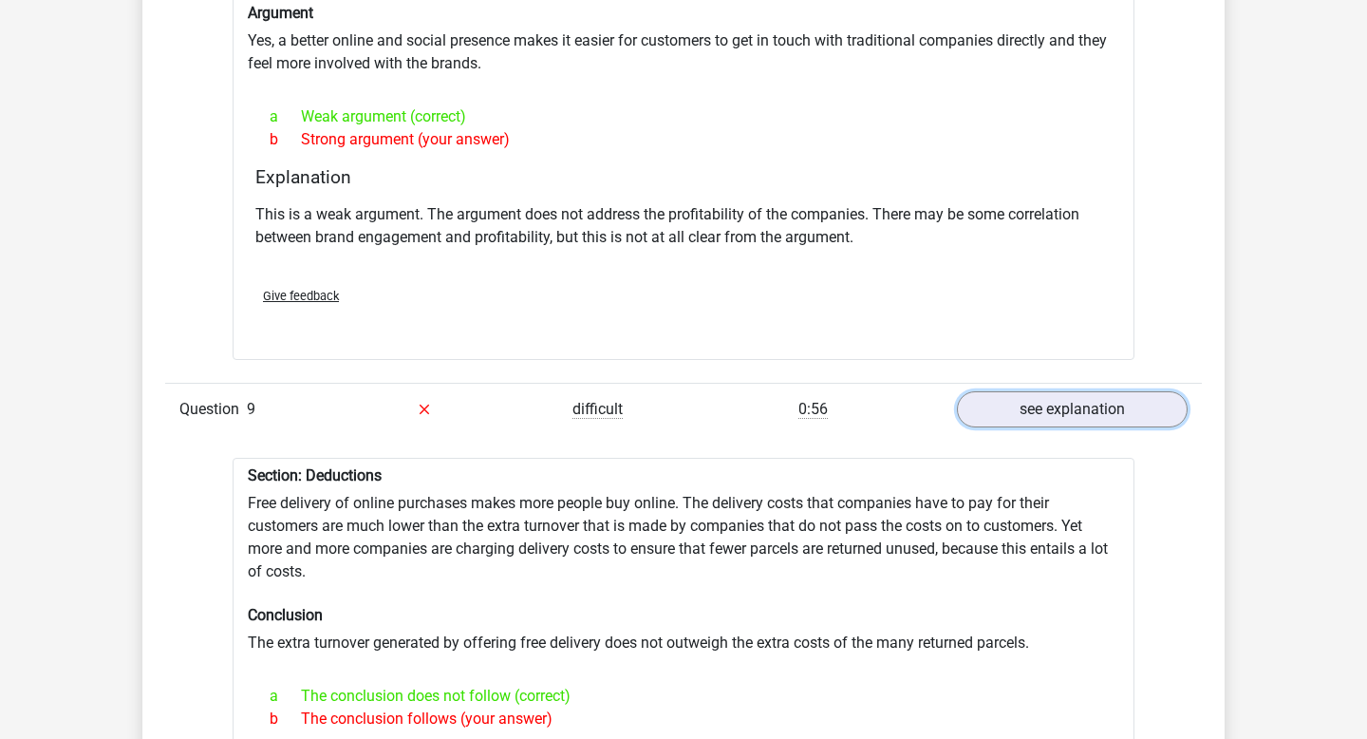
scroll to position [3267, 0]
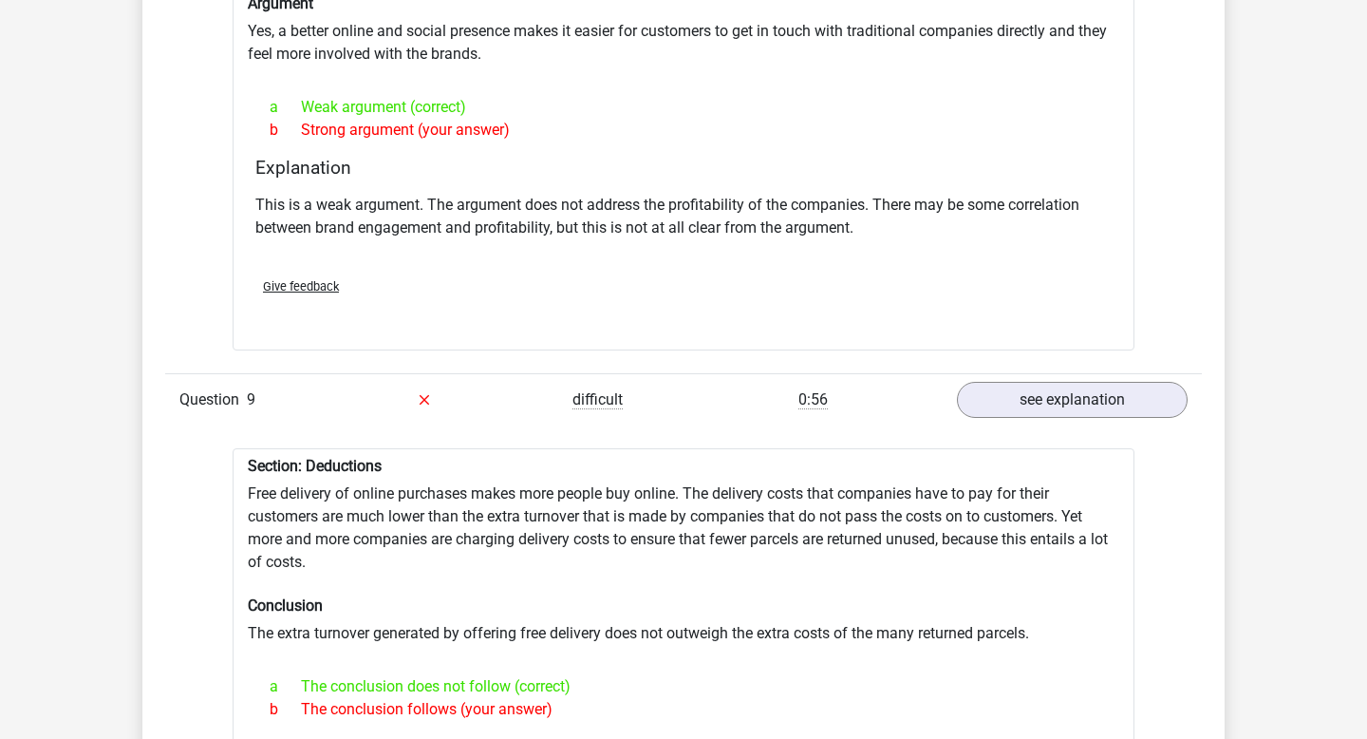
click at [468, 648] on div at bounding box center [684, 652] width 872 height 15
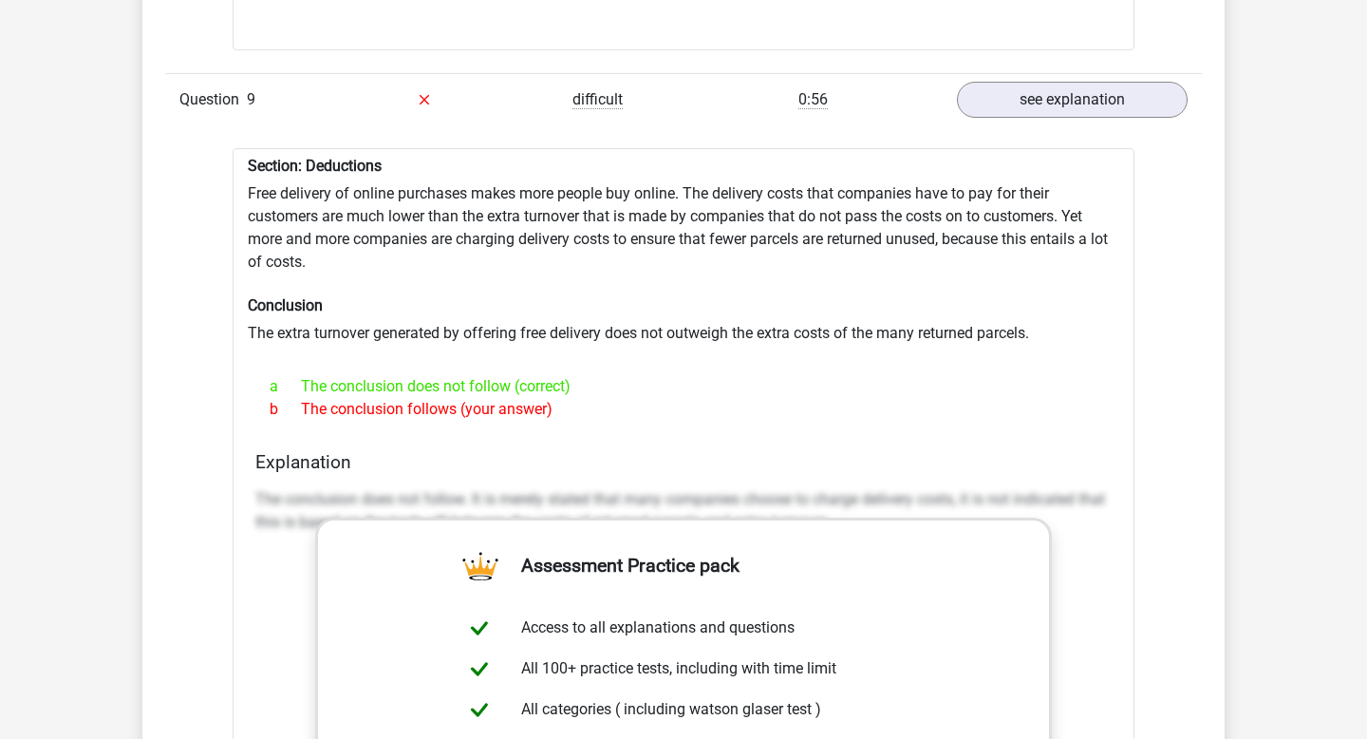
scroll to position [3527, 0]
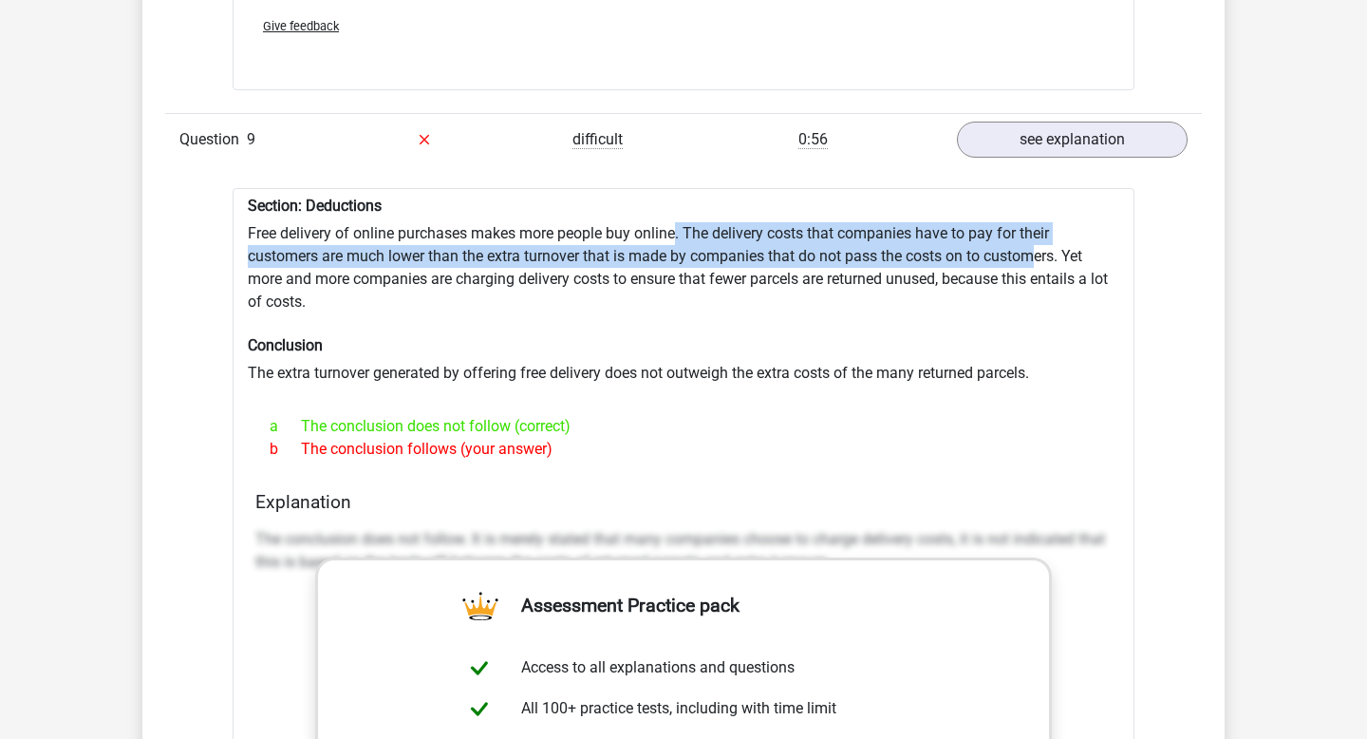
drag, startPoint x: 680, startPoint y: 235, endPoint x: 1044, endPoint y: 257, distance: 364.4
click at [1044, 257] on div "Section: Deductions Free delivery of online purchases makes more people buy onl…" at bounding box center [684, 683] width 902 height 990
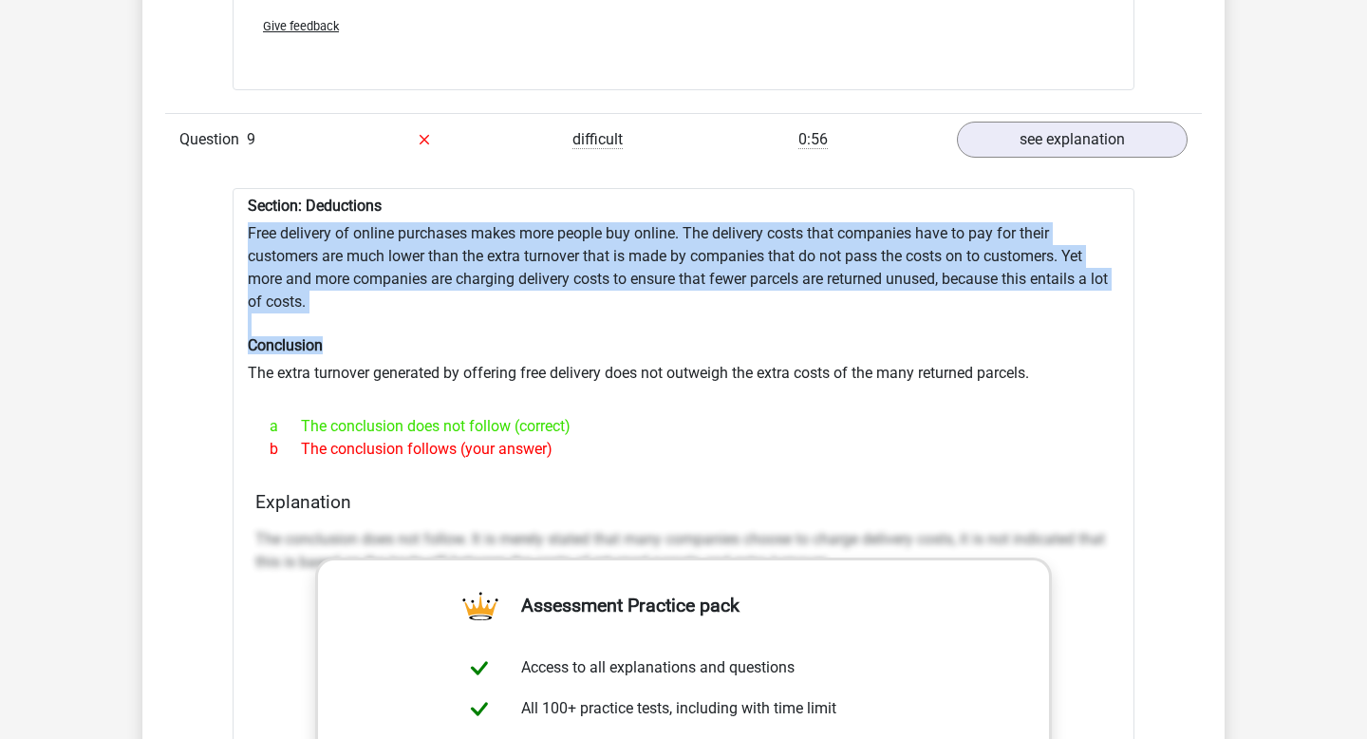
drag, startPoint x: 947, startPoint y: 332, endPoint x: 874, endPoint y: 219, distance: 134.1
click at [874, 219] on div "Section: Deductions Free delivery of online purchases makes more people buy onl…" at bounding box center [684, 683] width 902 height 990
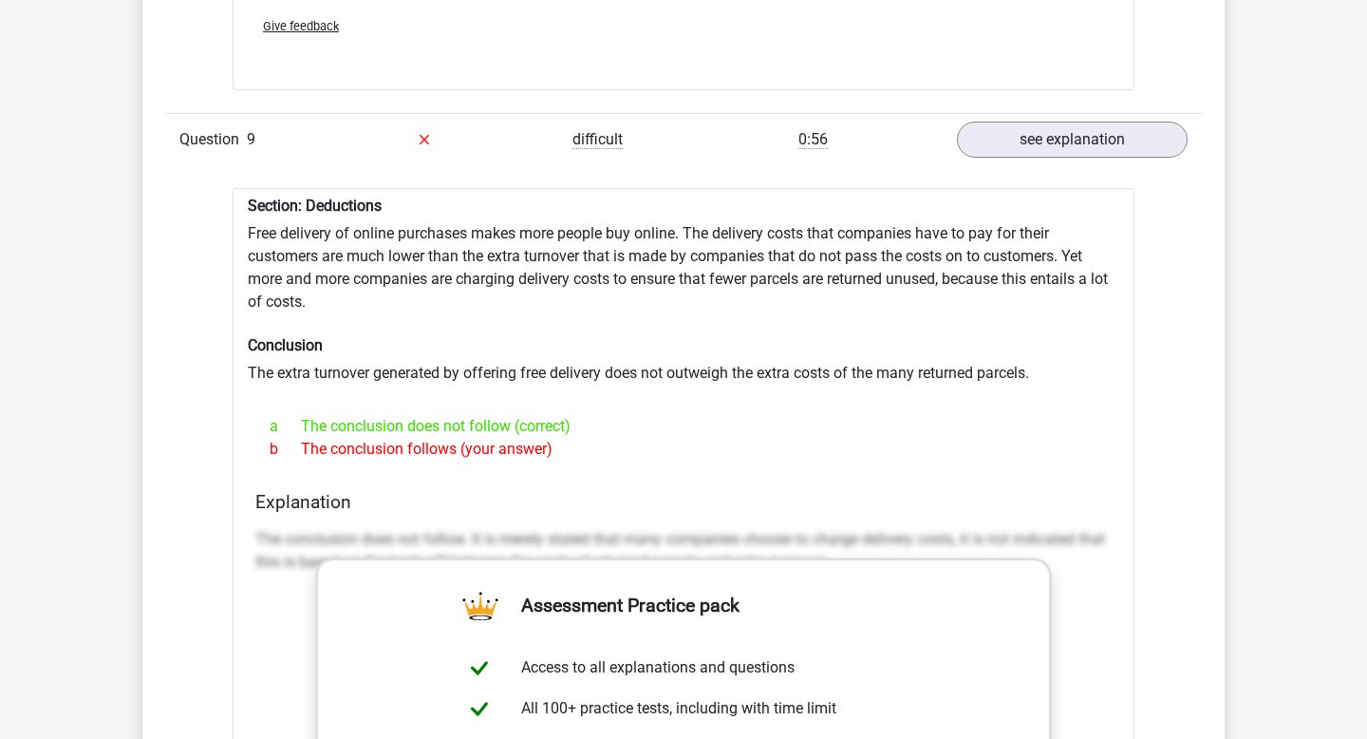
click at [1100, 333] on div "Section: Deductions Free delivery of online purchases makes more people buy onl…" at bounding box center [684, 683] width 902 height 990
